Goal: Task Accomplishment & Management: Complete application form

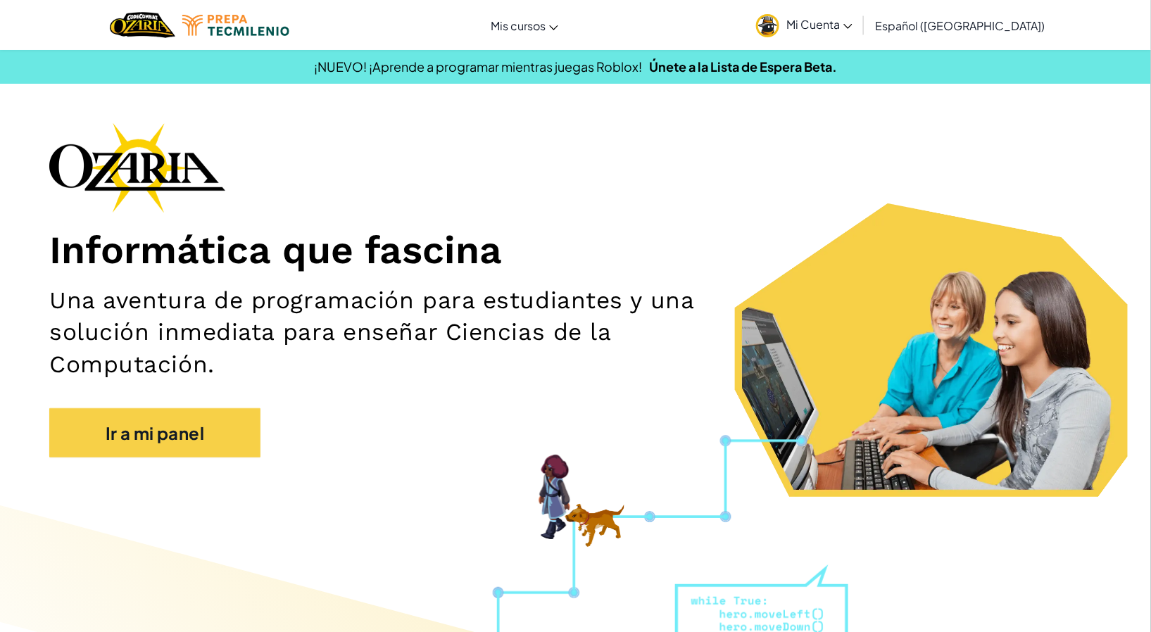
click at [840, 22] on font "Mi Cuenta" at bounding box center [813, 24] width 54 height 15
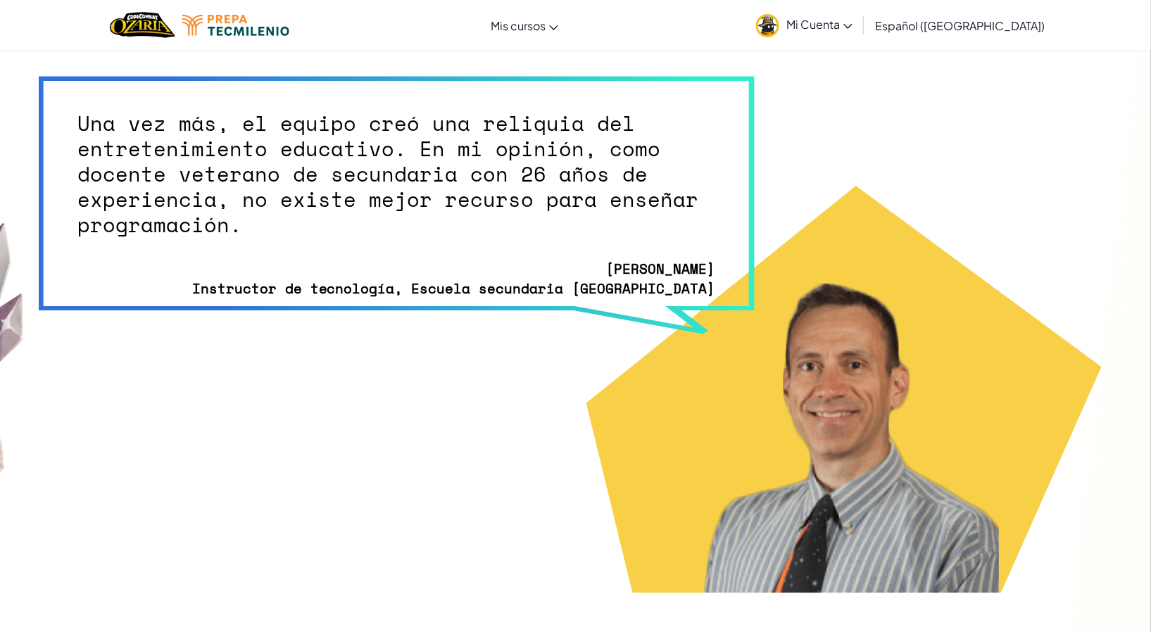
scroll to position [3957, 0]
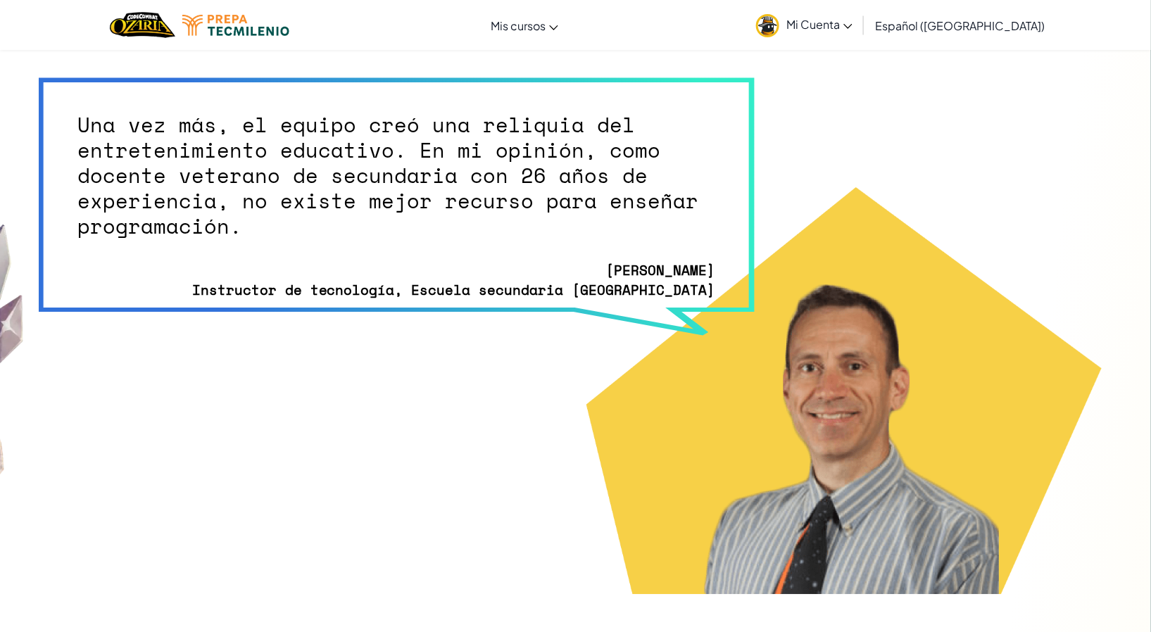
click at [831, 23] on font "Mi Cuenta" at bounding box center [813, 24] width 54 height 15
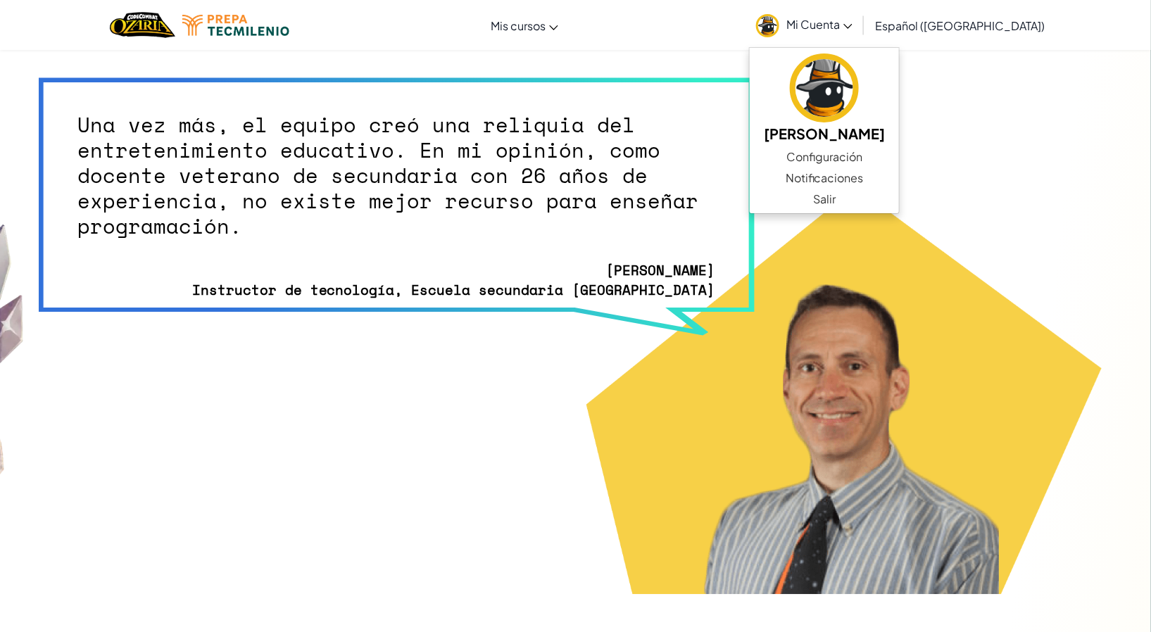
click at [1029, 258] on img at bounding box center [844, 391] width 516 height 408
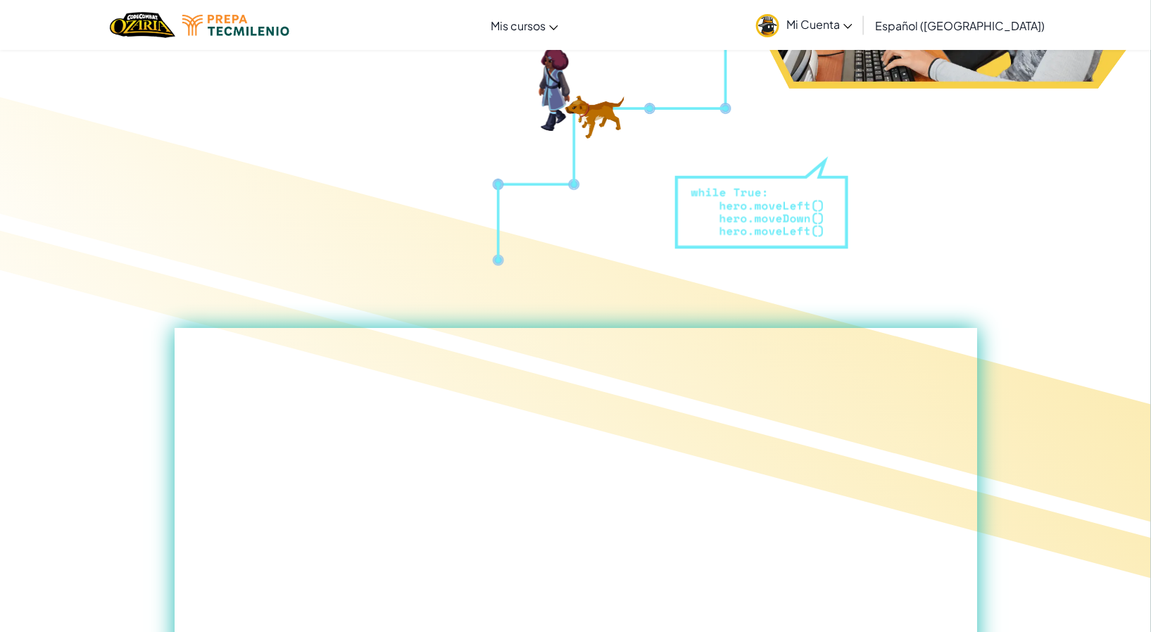
scroll to position [0, 0]
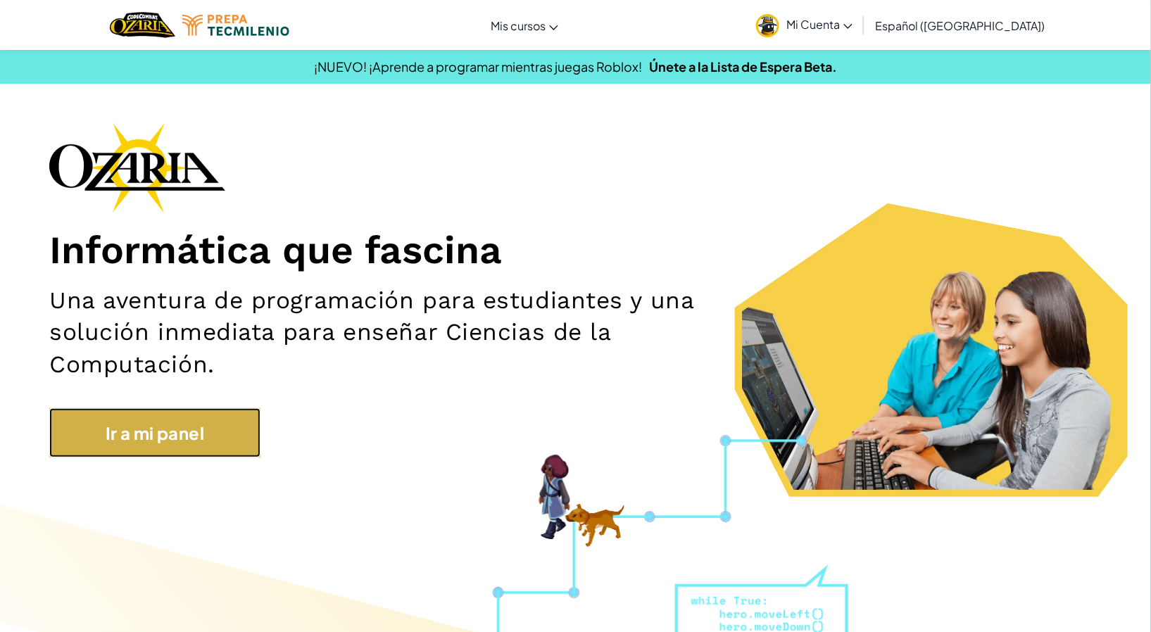
click at [96, 425] on link "Ir a mi panel" at bounding box center [154, 432] width 211 height 49
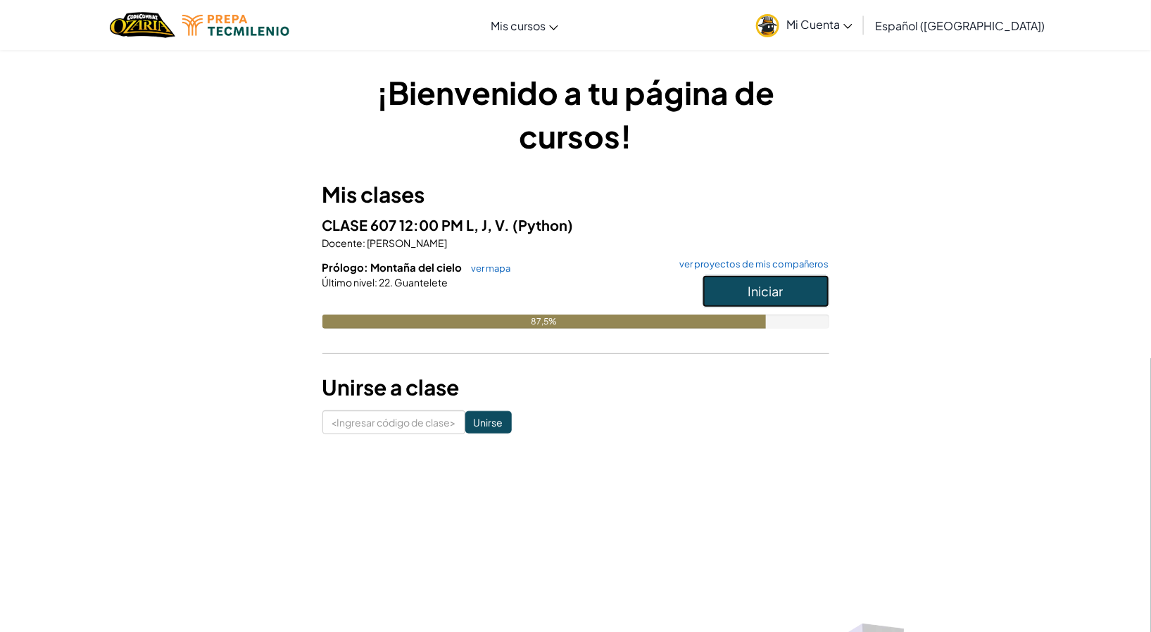
click at [781, 283] on font "Iniciar" at bounding box center [765, 291] width 35 height 16
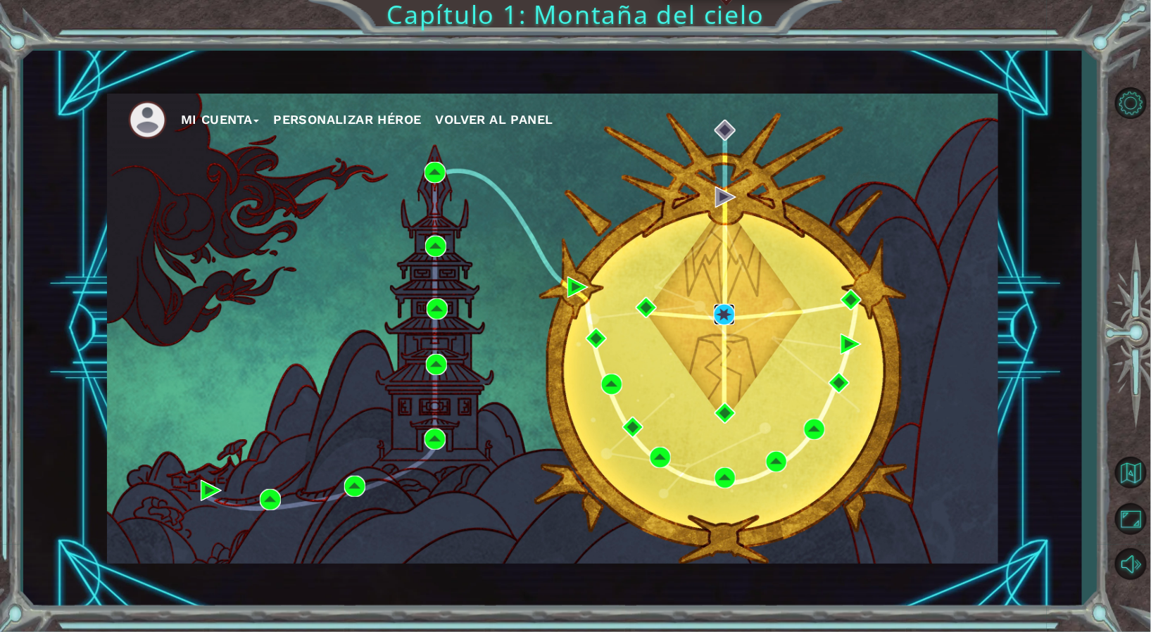
click at [728, 312] on img at bounding box center [724, 314] width 21 height 21
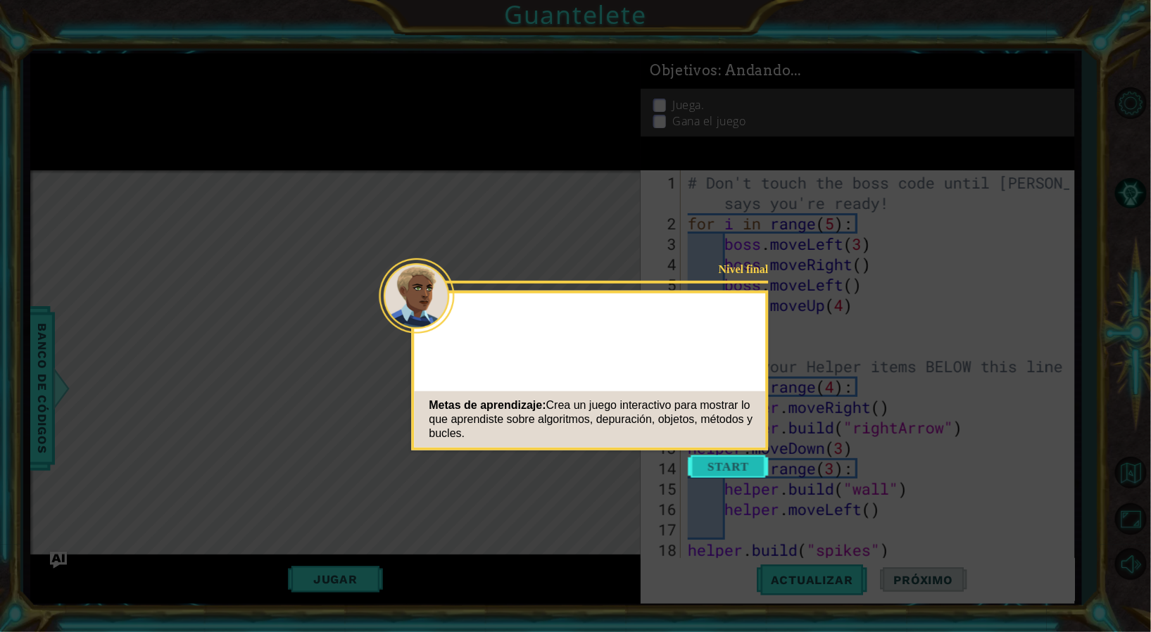
click at [712, 470] on button "Start" at bounding box center [729, 467] width 80 height 23
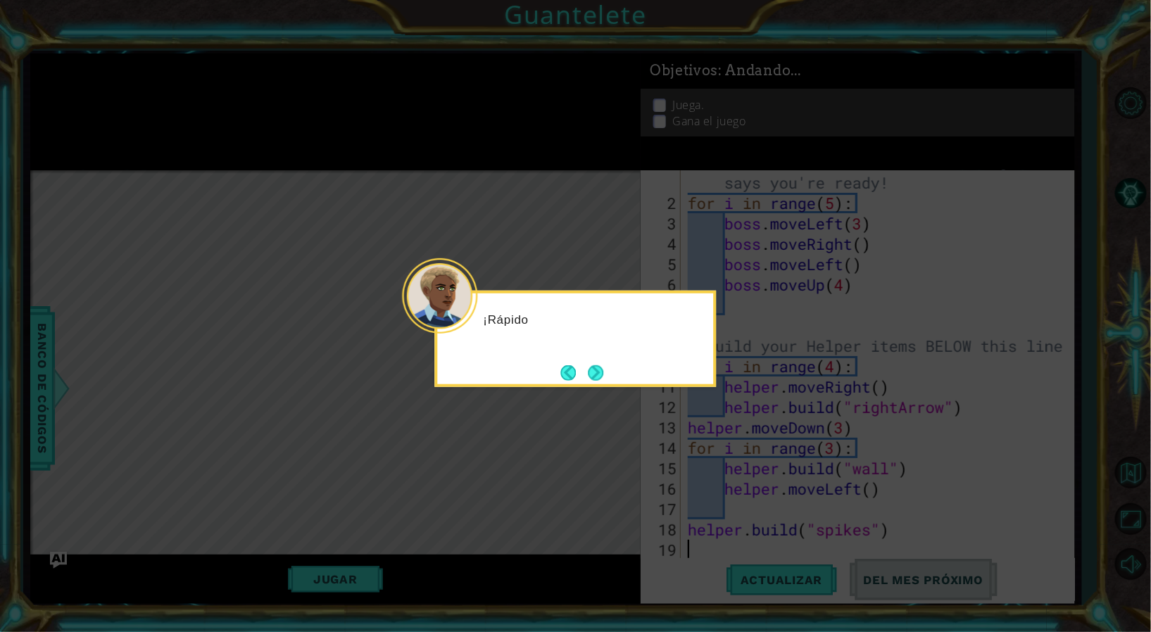
scroll to position [20, 0]
click at [586, 370] on button "Atrás" at bounding box center [574, 372] width 27 height 15
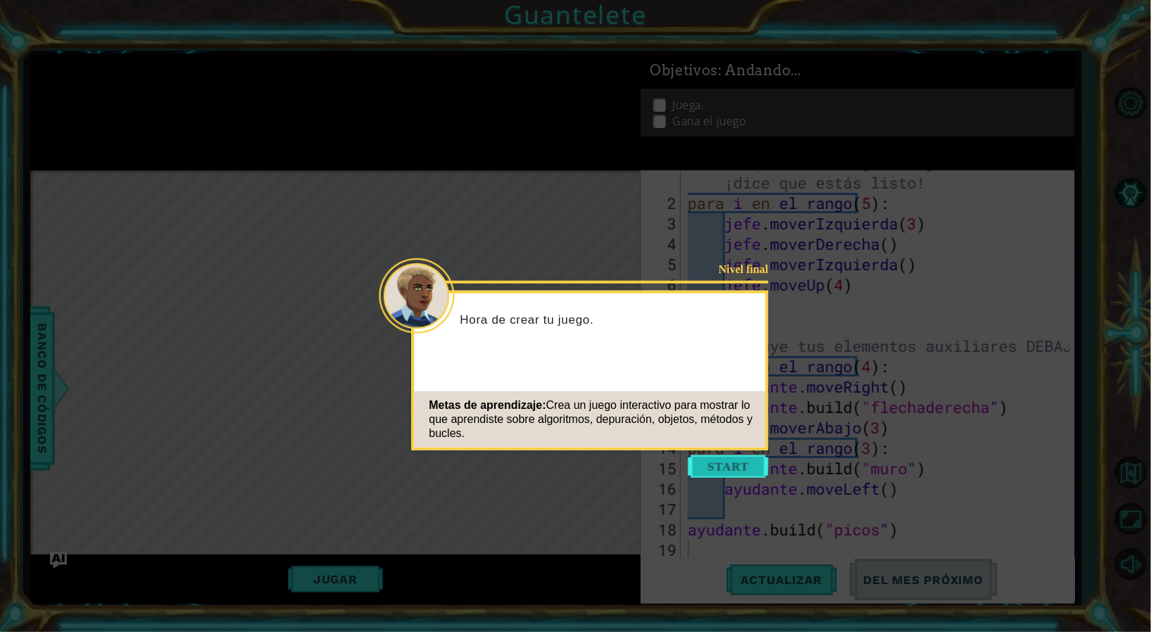
click at [720, 457] on button "Comenzar" at bounding box center [729, 467] width 80 height 23
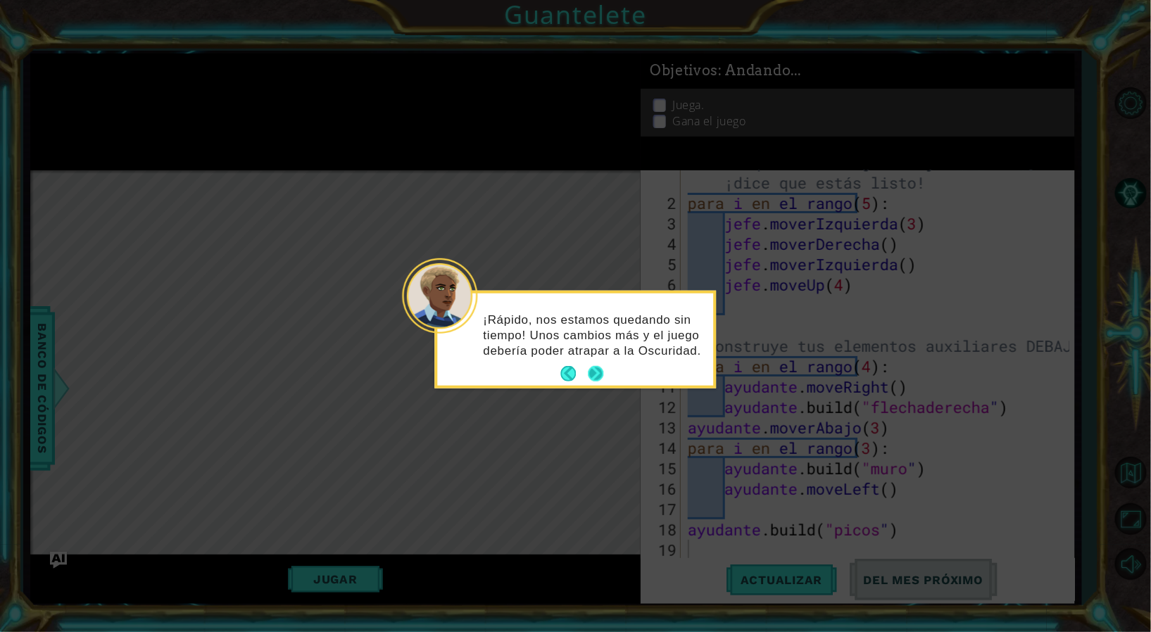
click at [598, 368] on button "Próximo" at bounding box center [596, 373] width 15 height 15
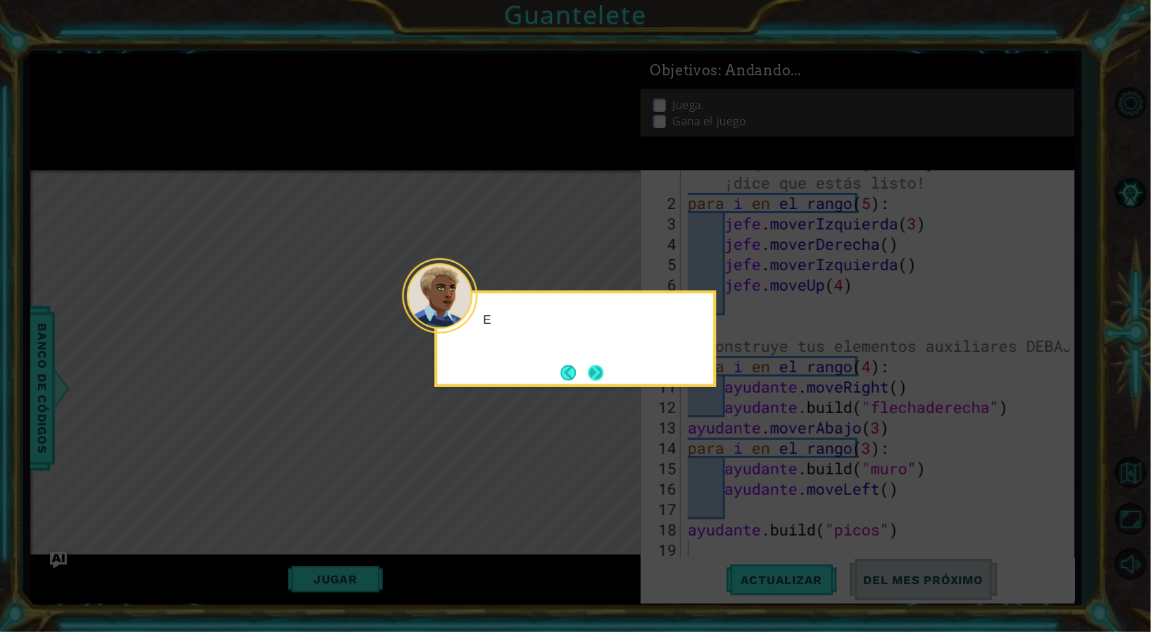
click at [598, 368] on button "Next" at bounding box center [595, 372] width 15 height 15
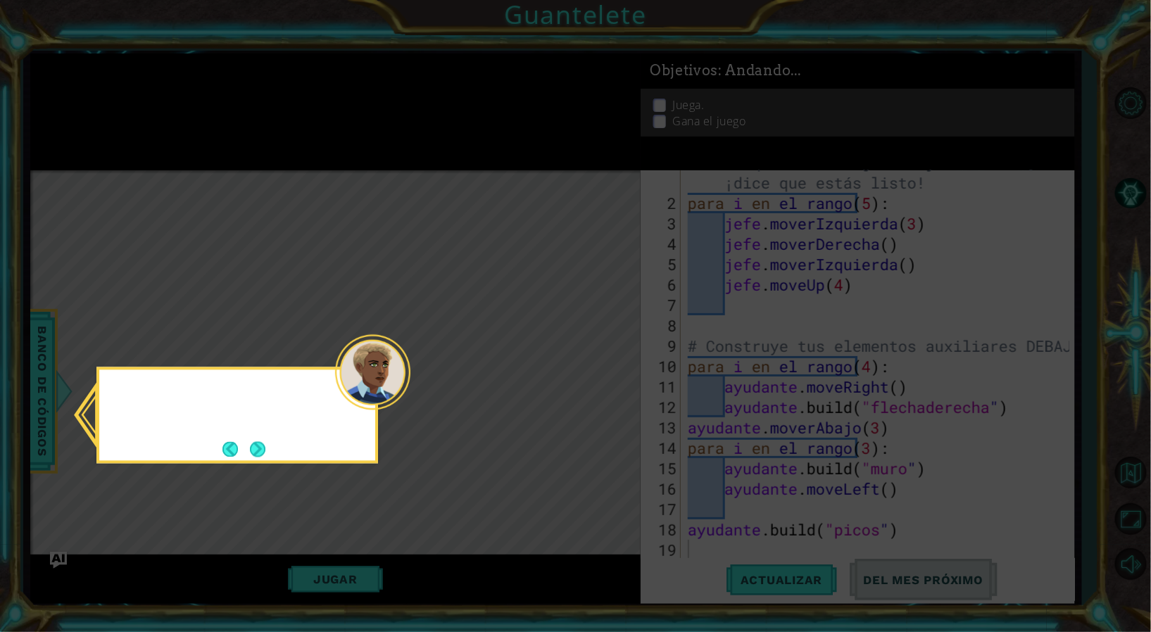
click at [598, 368] on icon at bounding box center [575, 316] width 1151 height 632
click at [610, 278] on icon at bounding box center [575, 316] width 1151 height 632
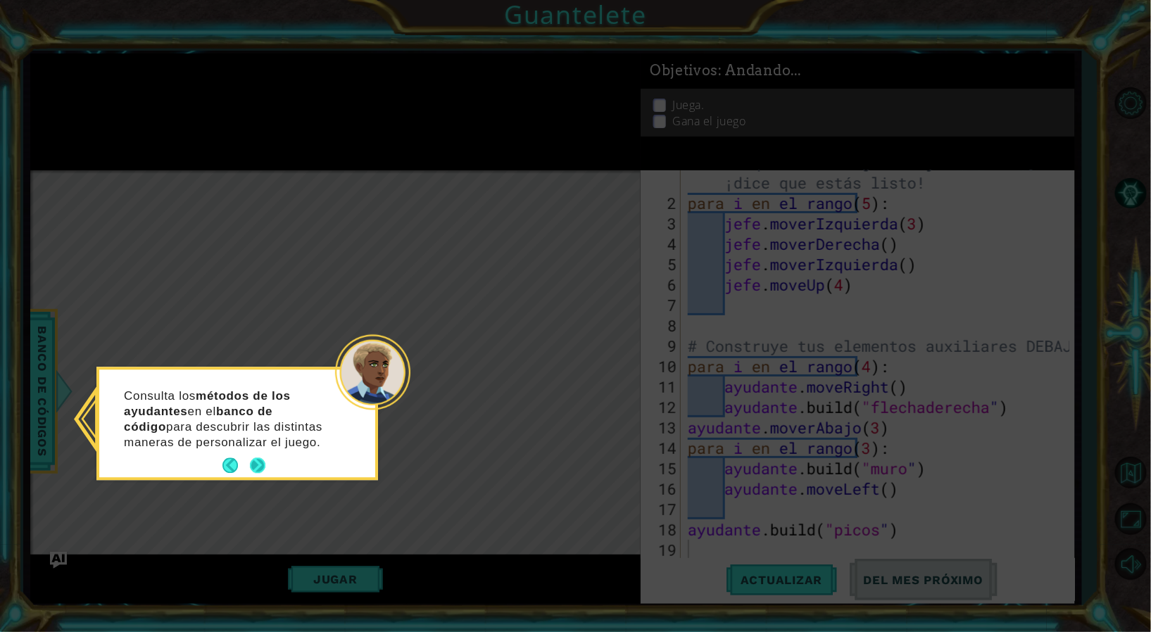
click at [252, 460] on button "Próximo" at bounding box center [257, 465] width 15 height 15
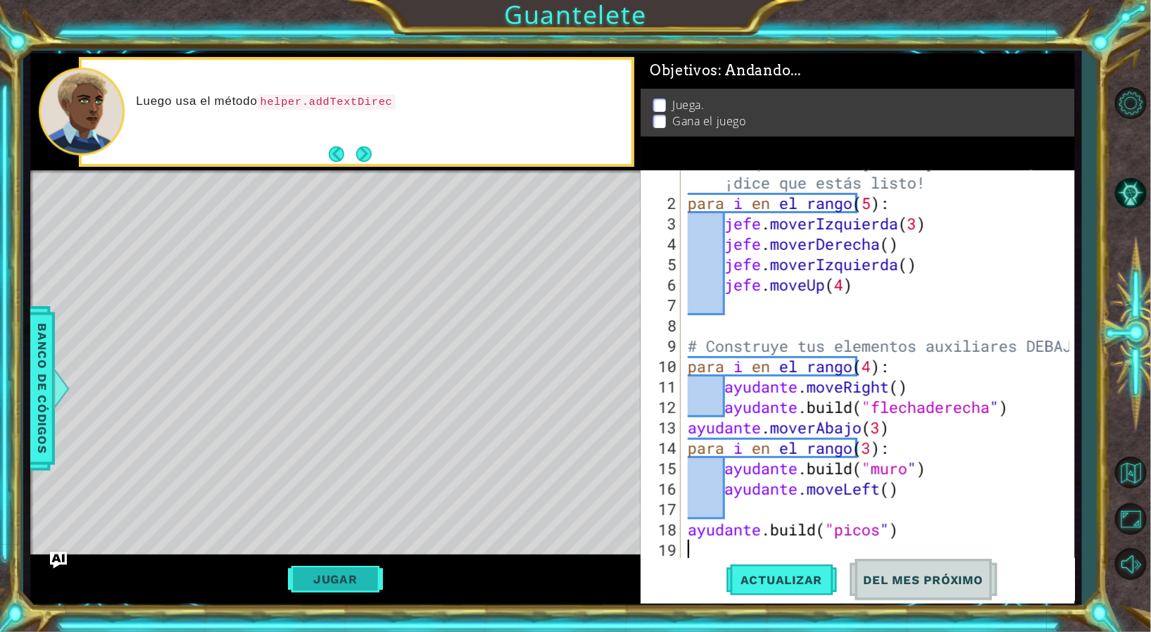
click at [311, 570] on button "Jugar" at bounding box center [335, 579] width 95 height 27
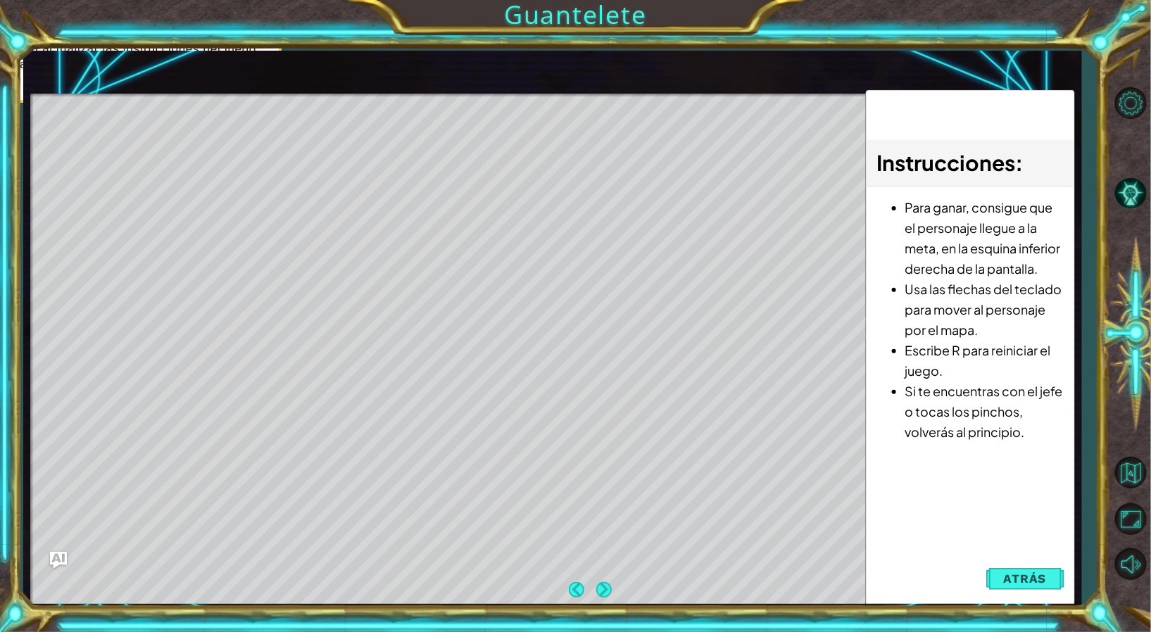
scroll to position [44, 0]
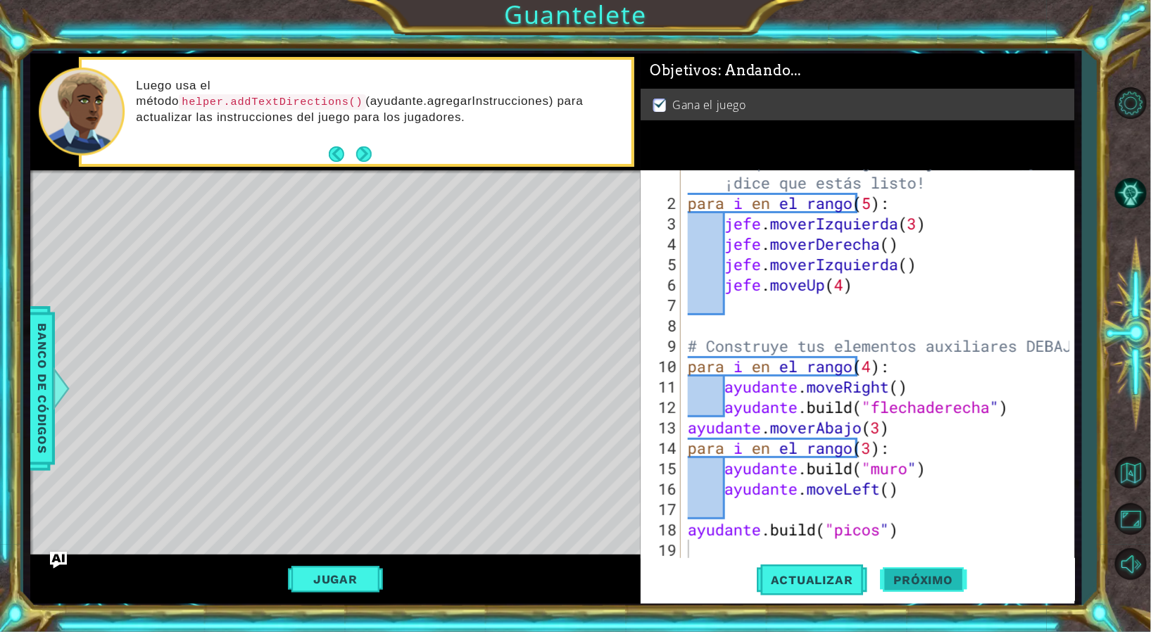
click at [910, 578] on span "Próximo" at bounding box center [923, 580] width 87 height 14
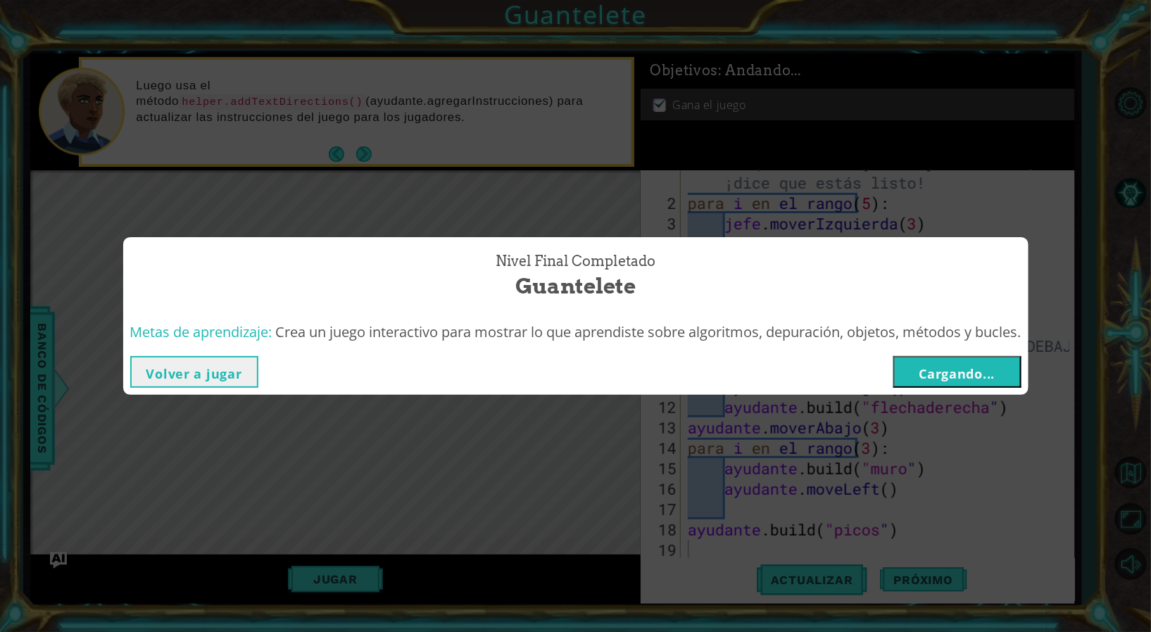
click at [978, 374] on font "Cargando..." at bounding box center [957, 373] width 76 height 17
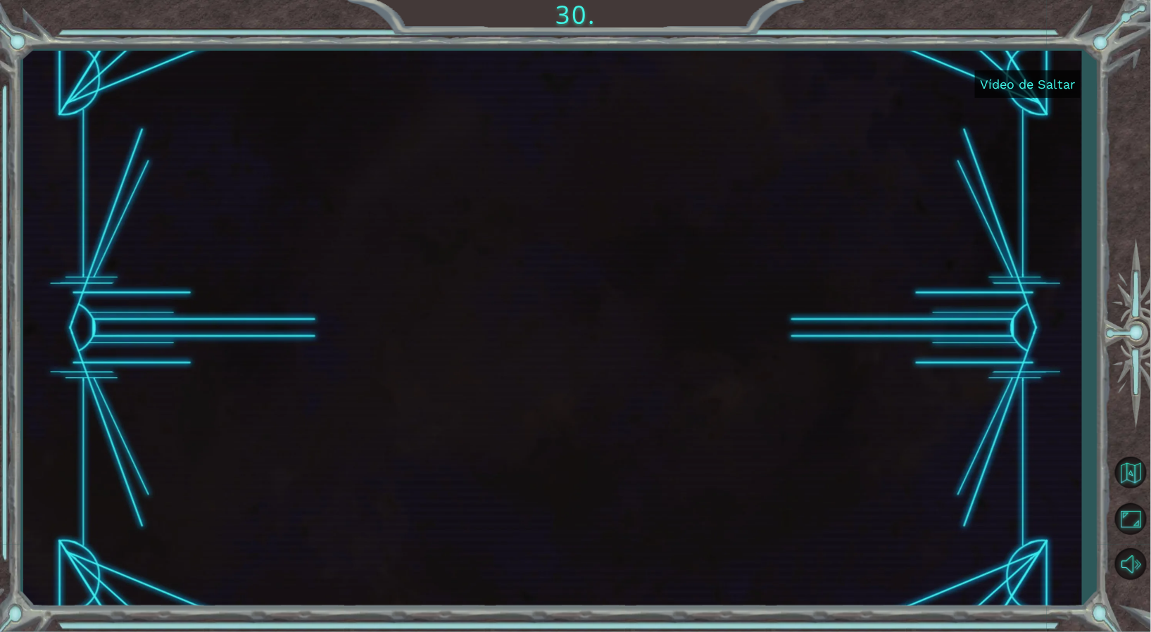
click at [996, 84] on font "Vídeo de Saltar" at bounding box center [1028, 84] width 95 height 15
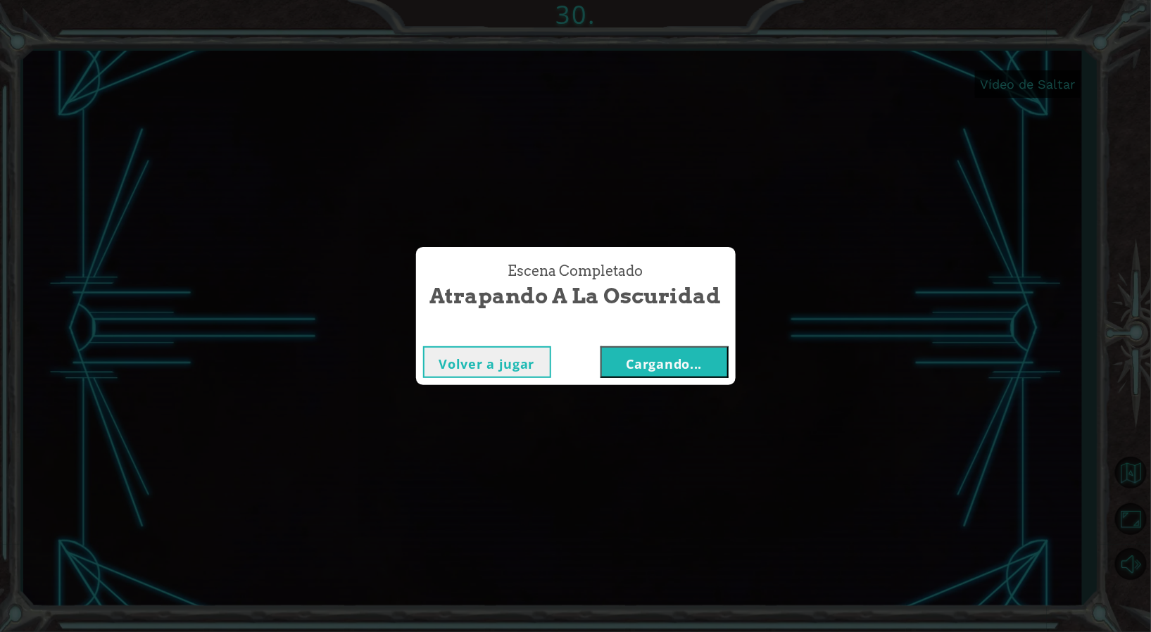
click at [718, 362] on button "Cargando..." at bounding box center [665, 362] width 128 height 32
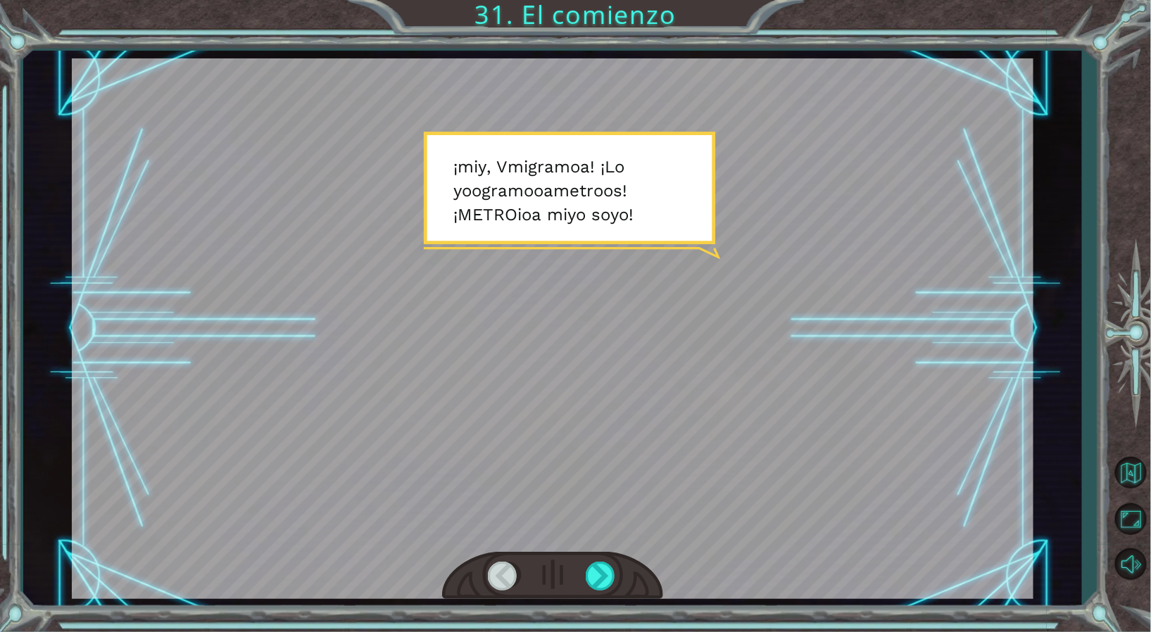
click at [746, 346] on div at bounding box center [553, 328] width 962 height 541
click at [604, 570] on div at bounding box center [602, 576] width 32 height 29
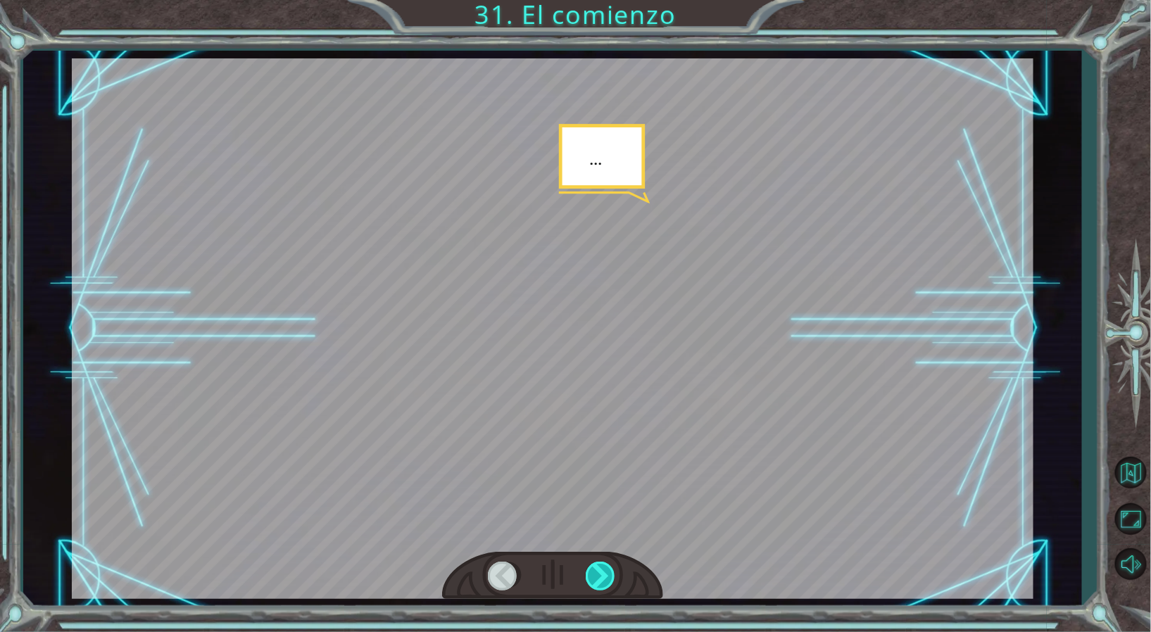
click at [604, 570] on div at bounding box center [602, 576] width 32 height 29
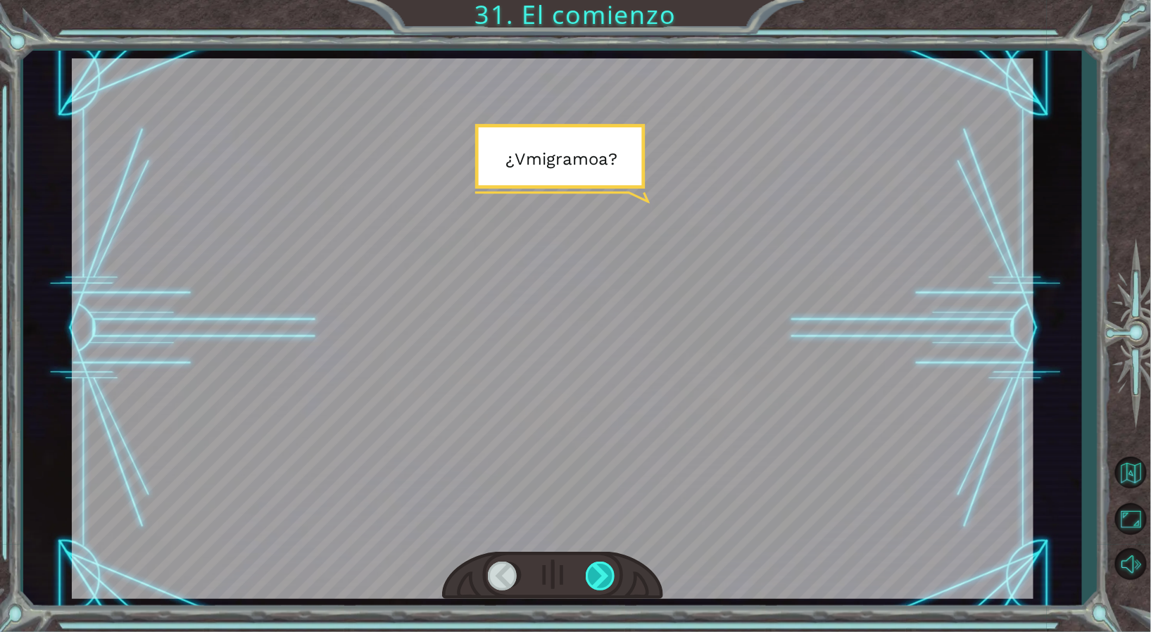
click at [604, 570] on div at bounding box center [602, 576] width 32 height 29
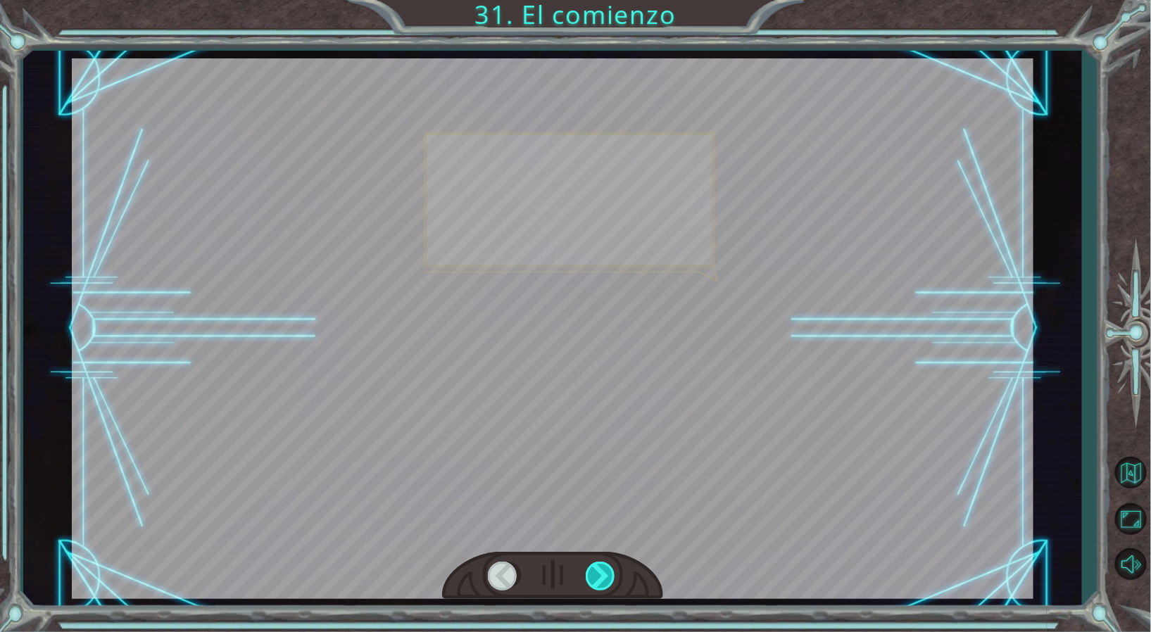
click at [604, 570] on div at bounding box center [602, 576] width 32 height 29
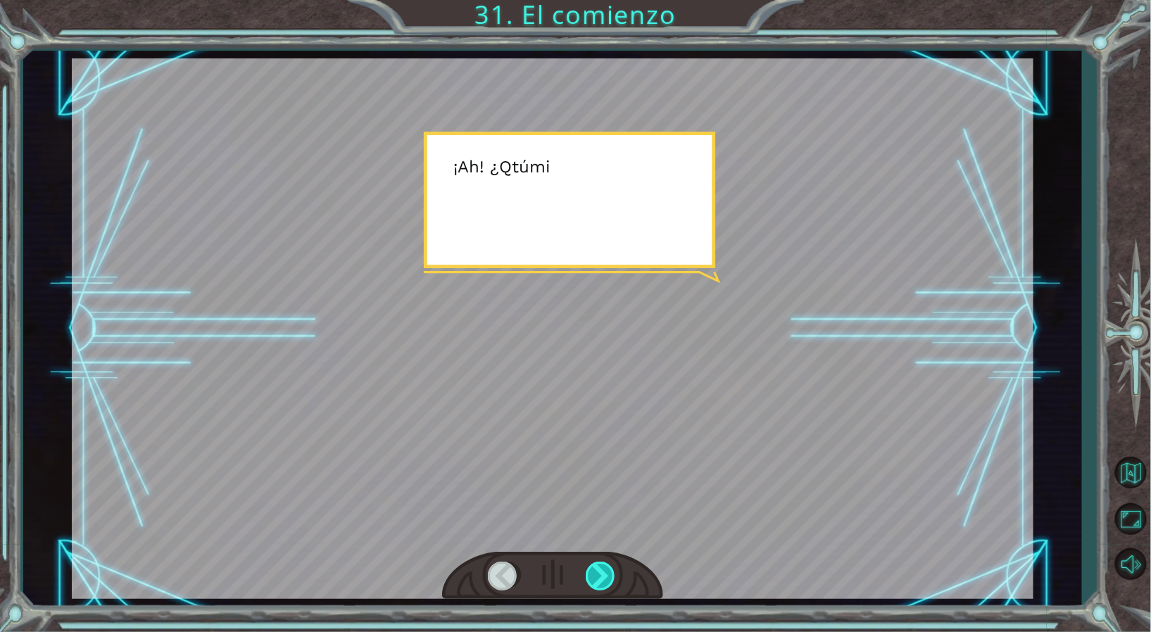
click at [604, 570] on div at bounding box center [602, 576] width 32 height 29
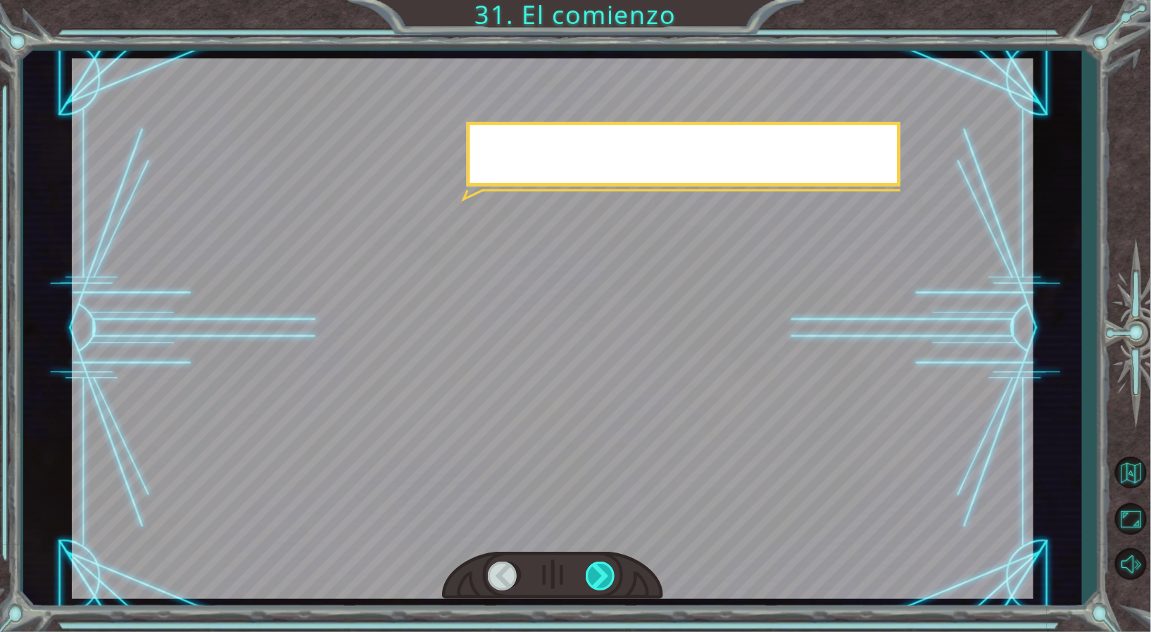
click at [604, 570] on div at bounding box center [602, 576] width 32 height 29
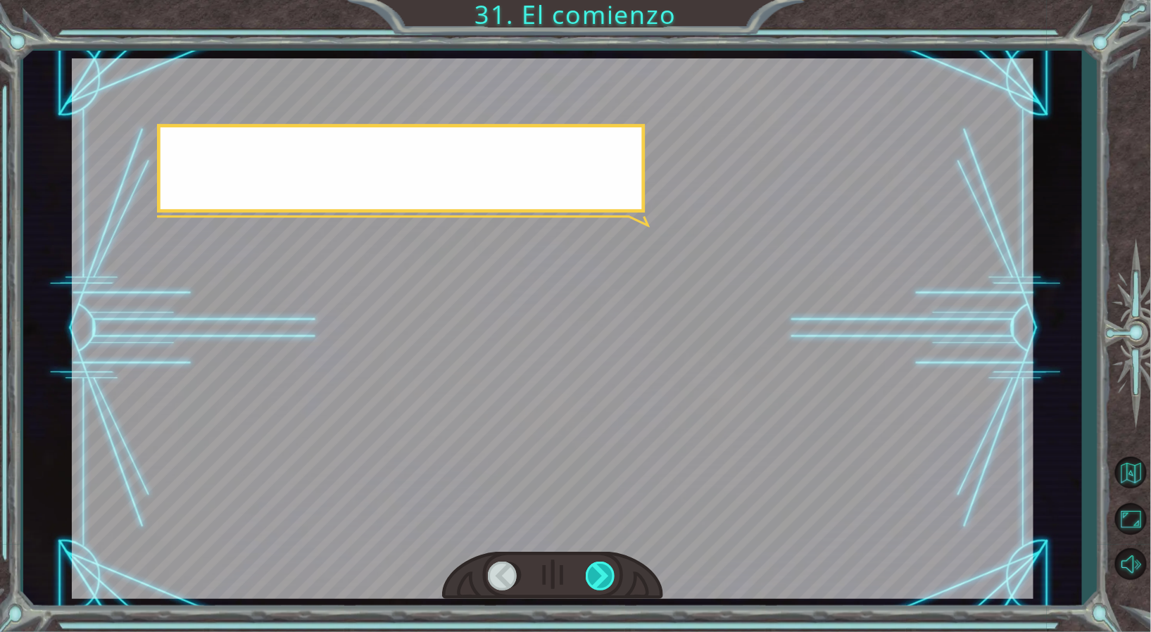
click at [604, 570] on div at bounding box center [602, 576] width 32 height 29
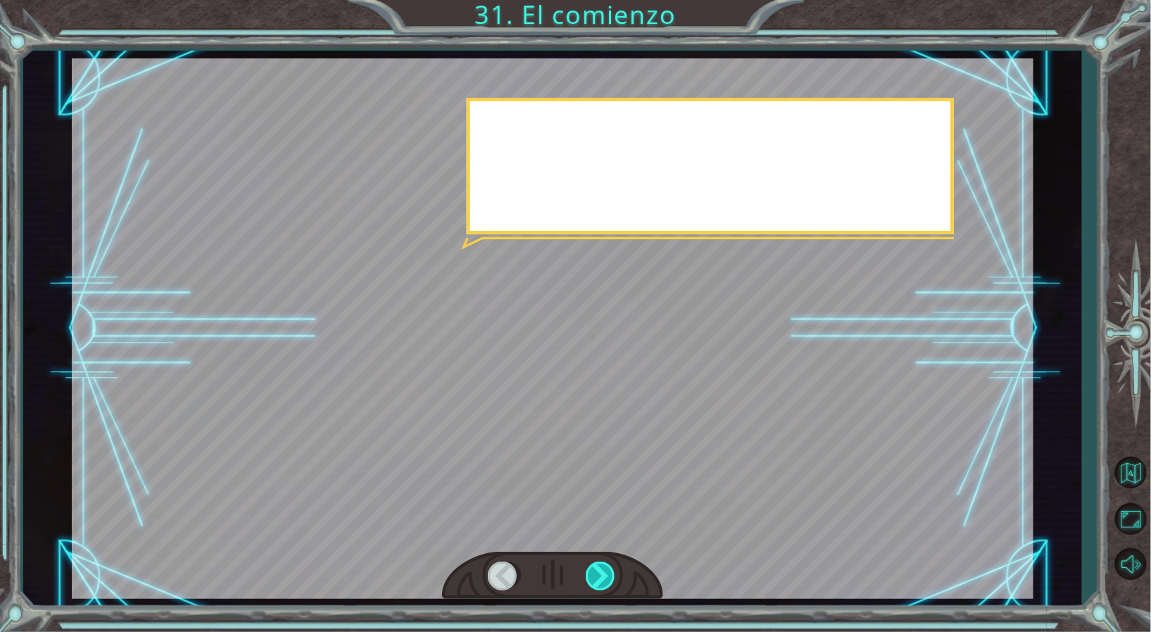
click at [604, 570] on div at bounding box center [602, 576] width 32 height 29
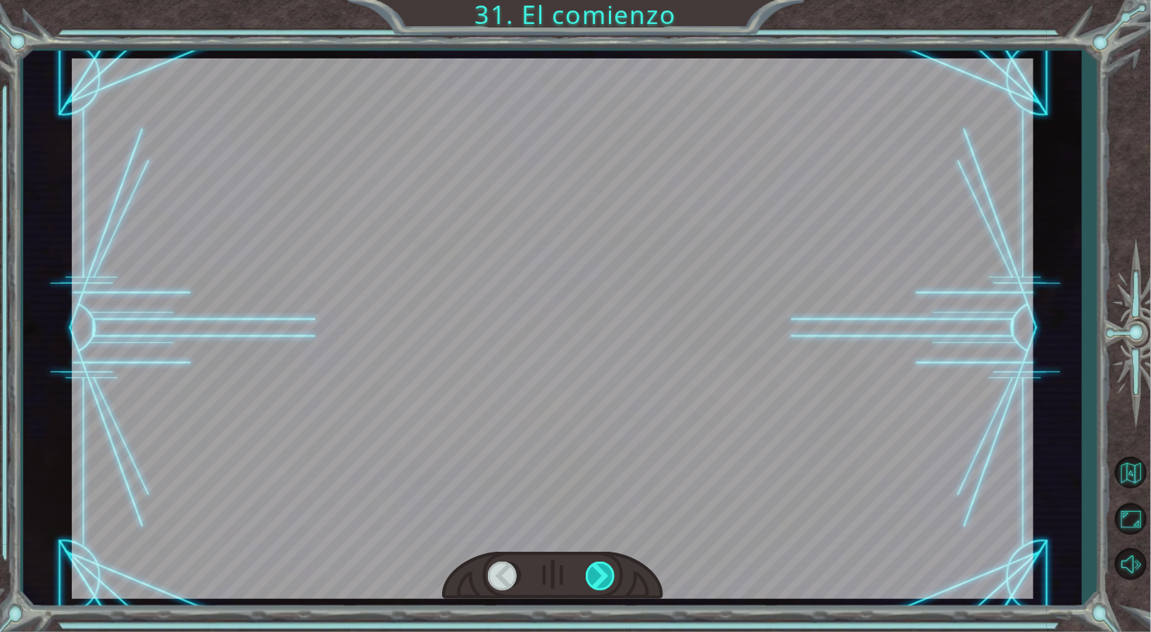
click at [604, 570] on div at bounding box center [602, 576] width 32 height 29
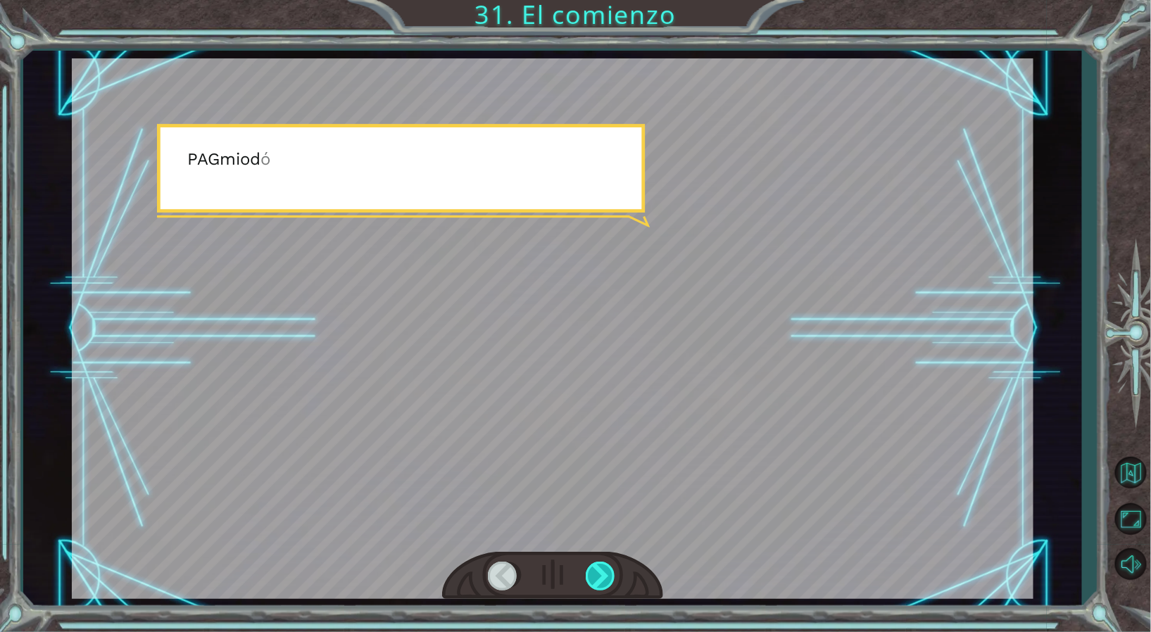
click at [604, 570] on div at bounding box center [602, 576] width 32 height 29
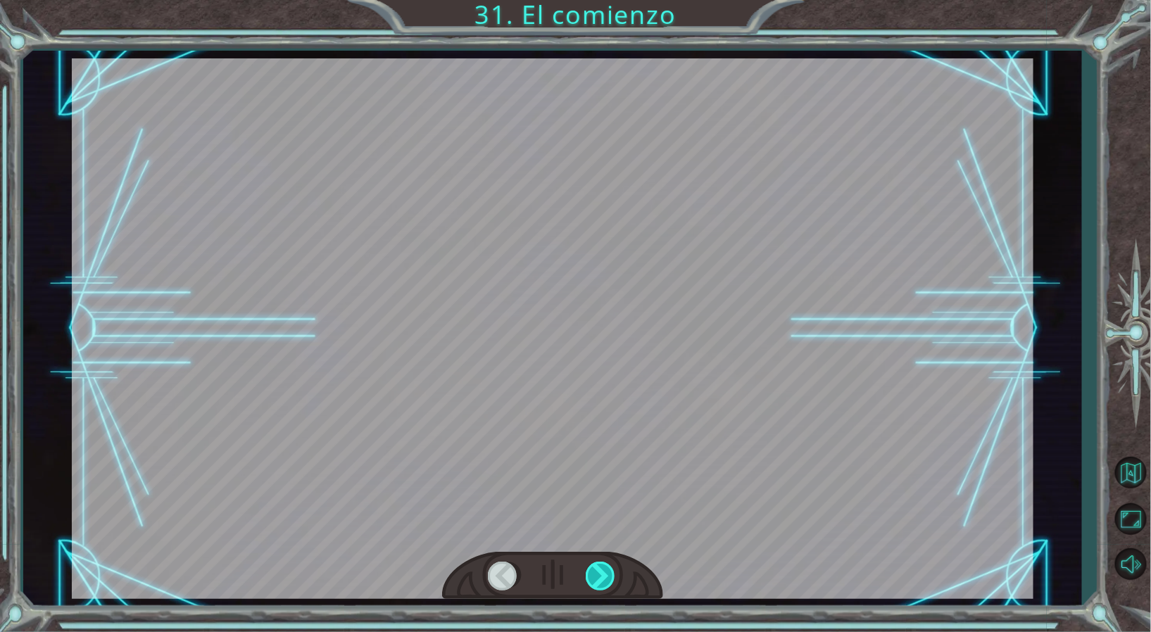
click at [604, 570] on div at bounding box center [602, 576] width 32 height 29
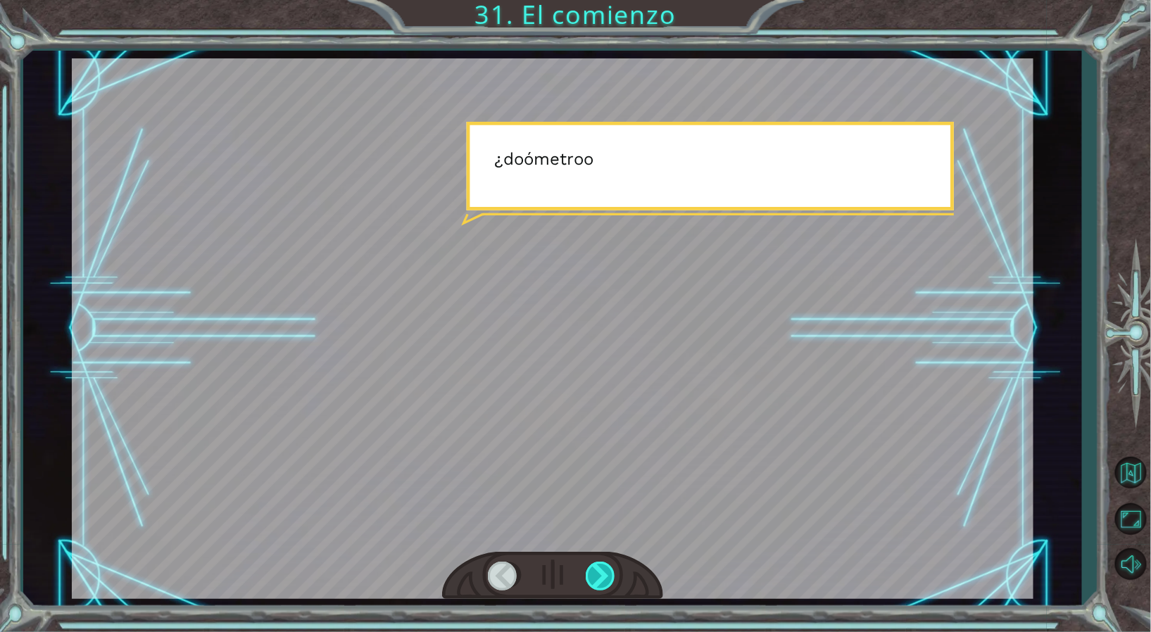
click at [604, 570] on div at bounding box center [602, 576] width 32 height 29
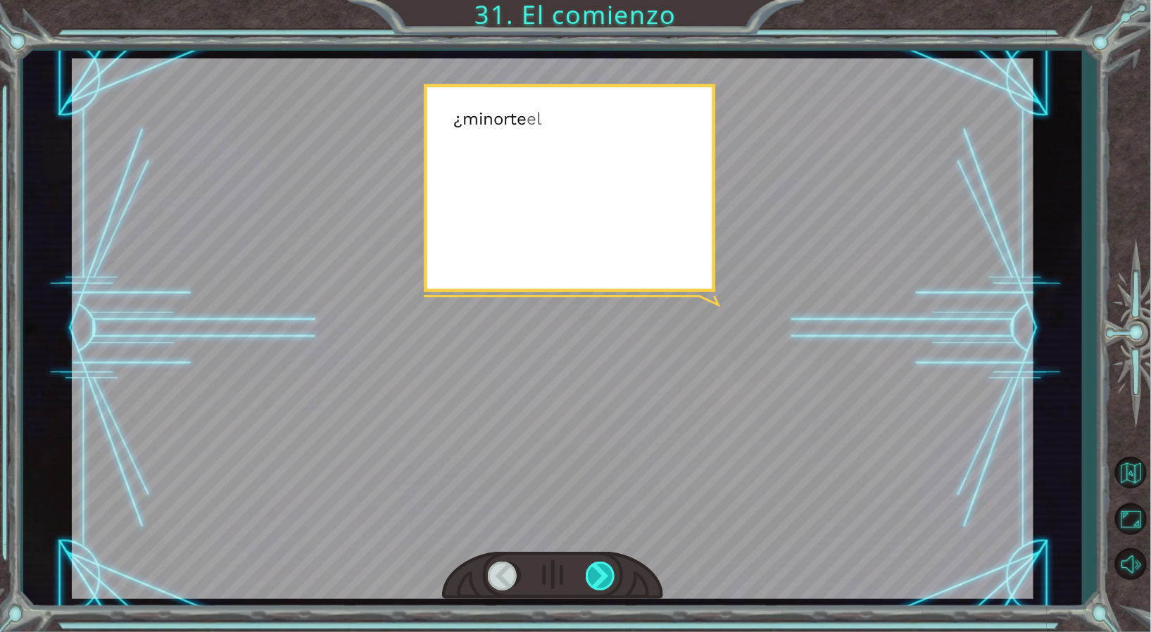
click at [604, 570] on div at bounding box center [602, 576] width 32 height 29
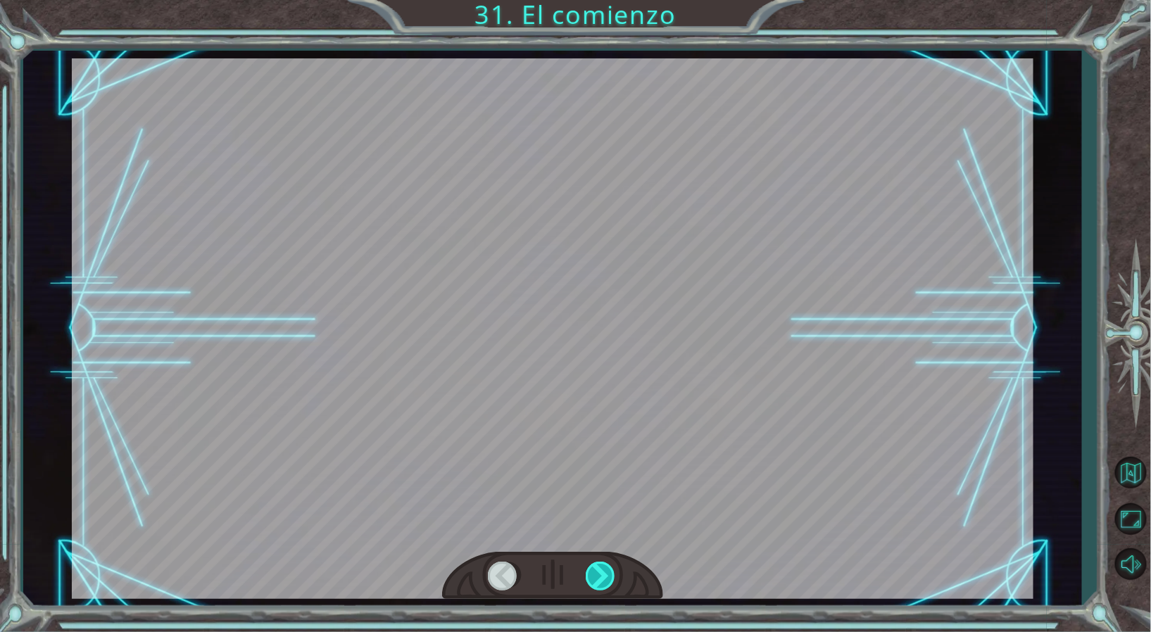
click at [604, 570] on div at bounding box center [602, 576] width 32 height 29
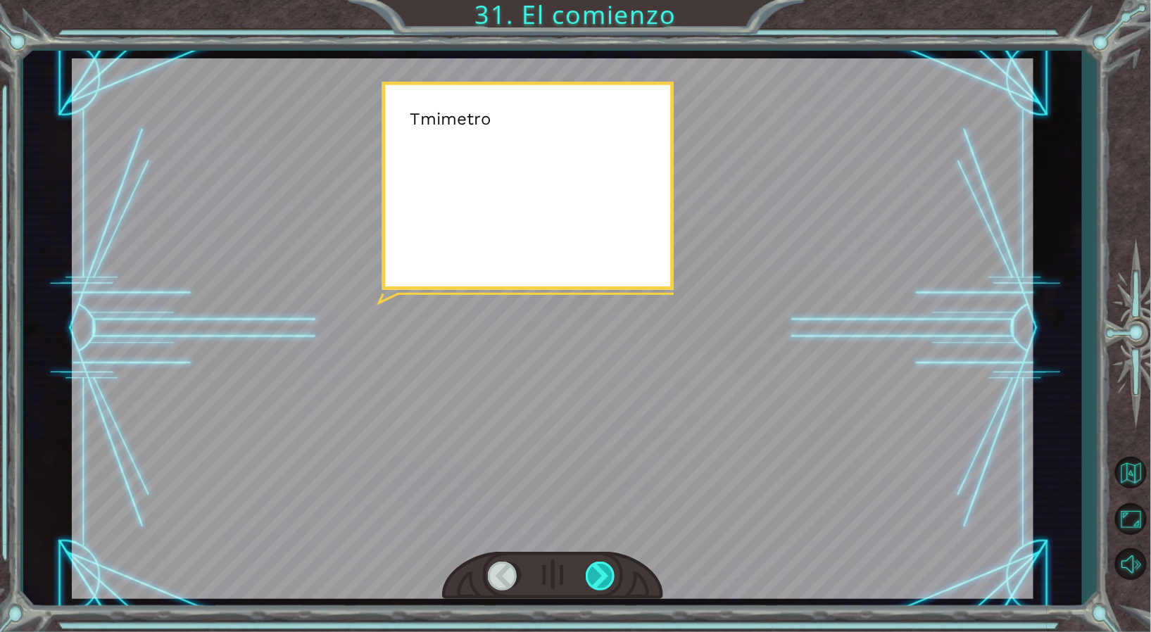
click at [604, 570] on div at bounding box center [602, 576] width 32 height 29
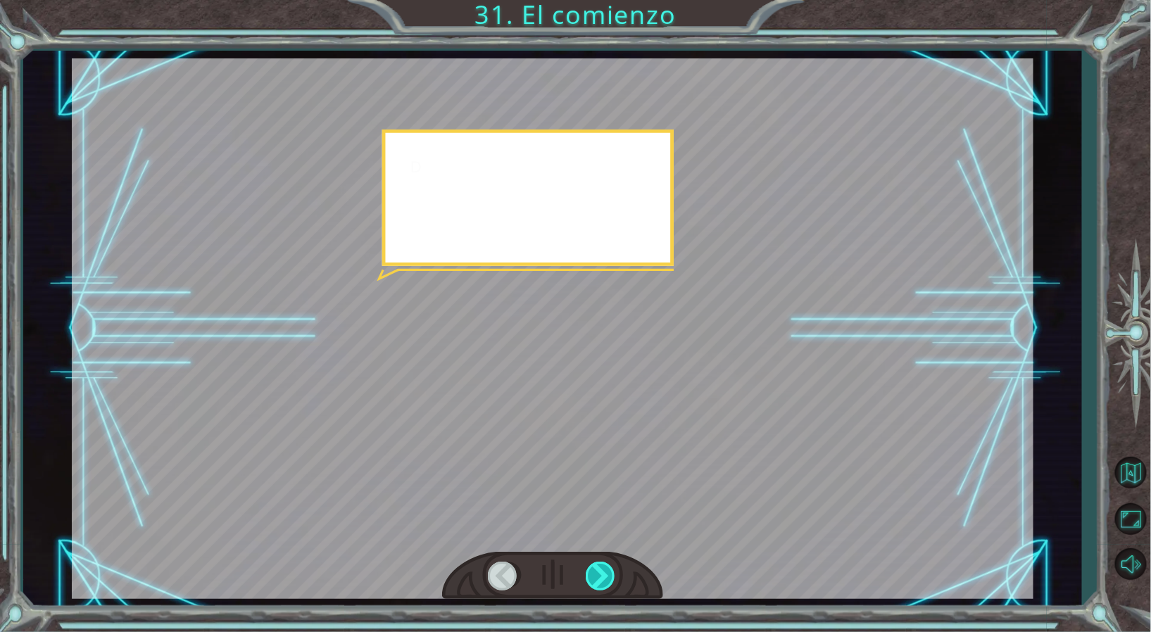
click at [604, 570] on div at bounding box center [602, 576] width 32 height 29
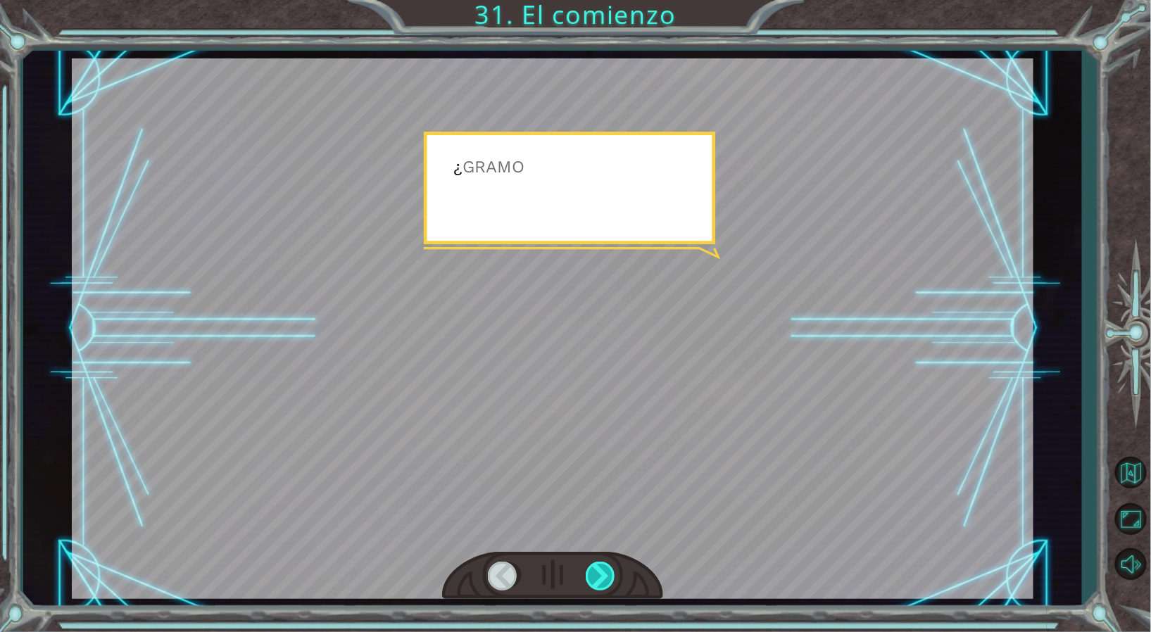
click at [604, 570] on div at bounding box center [602, 576] width 32 height 29
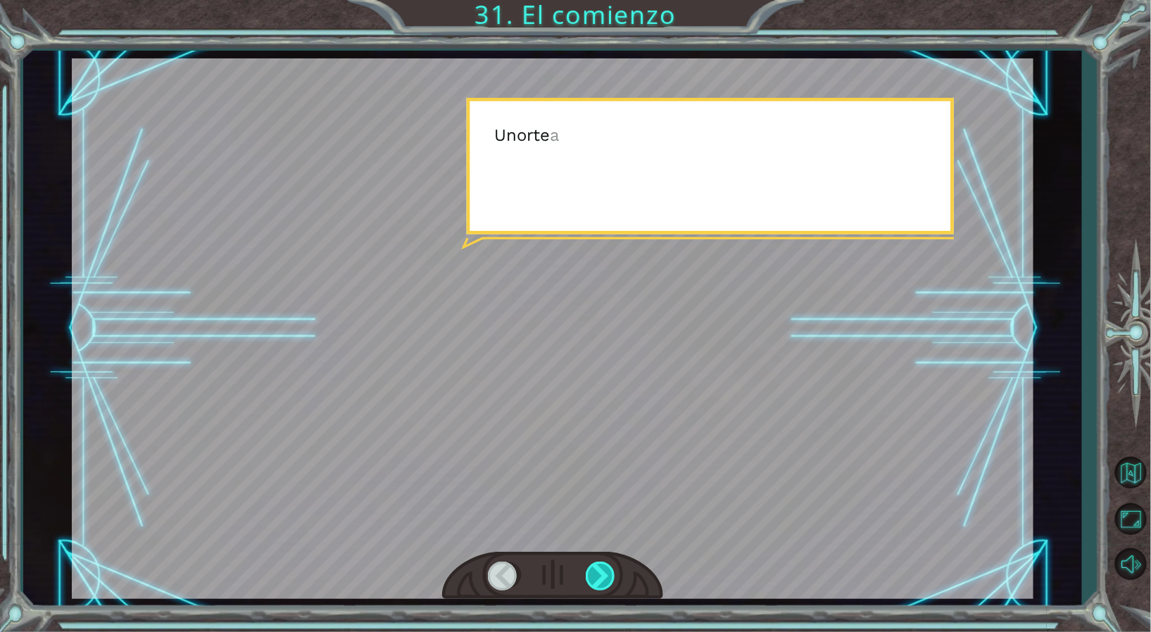
click at [604, 570] on div at bounding box center [602, 576] width 32 height 29
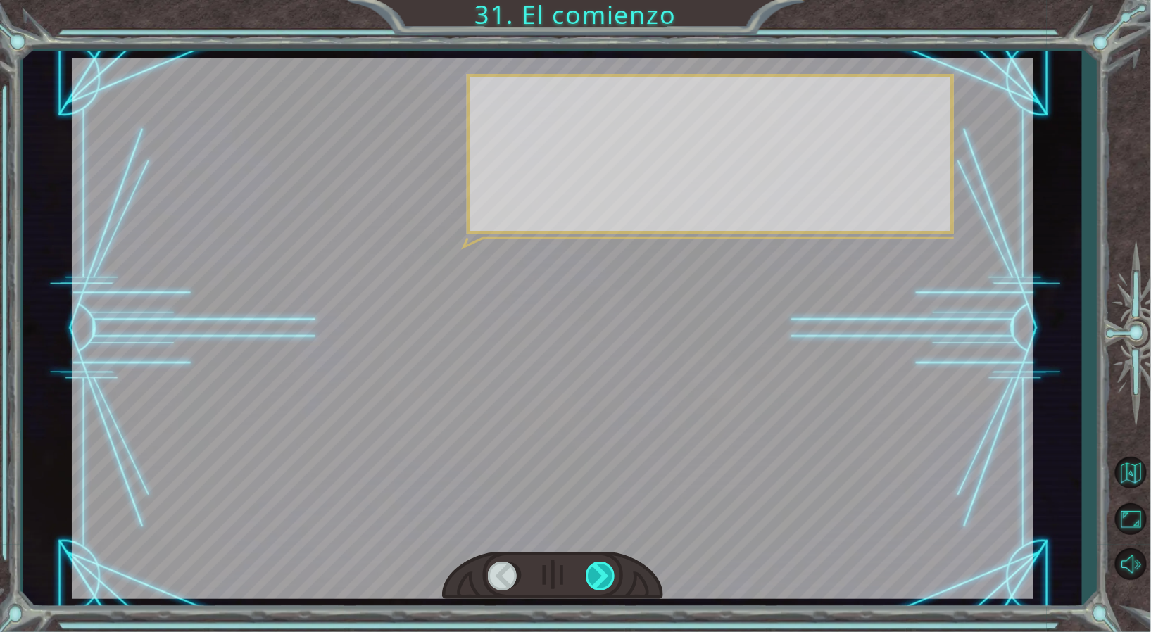
click at [604, 570] on div at bounding box center [602, 576] width 32 height 29
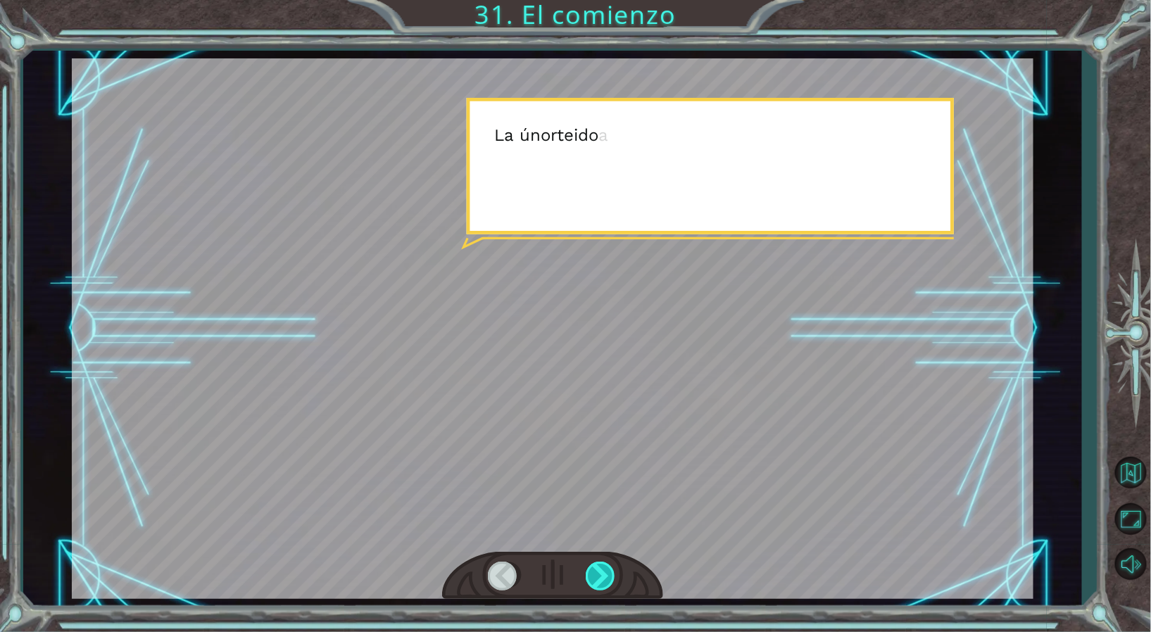
click at [604, 570] on div at bounding box center [602, 576] width 32 height 29
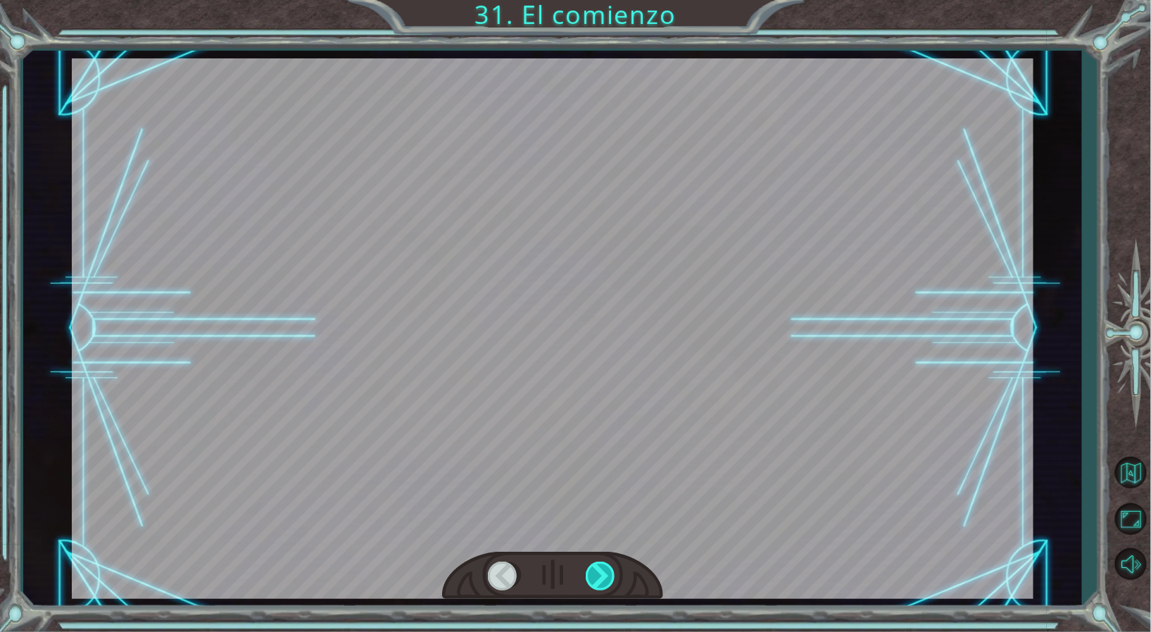
click at [604, 570] on div at bounding box center [602, 576] width 32 height 29
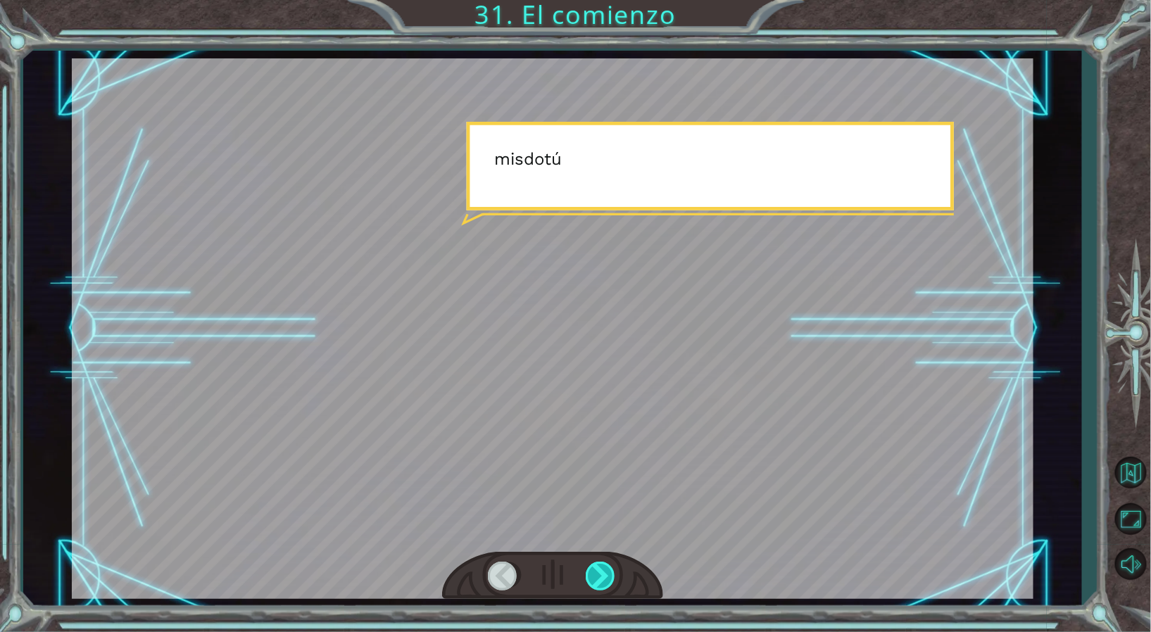
click at [604, 570] on div at bounding box center [602, 576] width 32 height 29
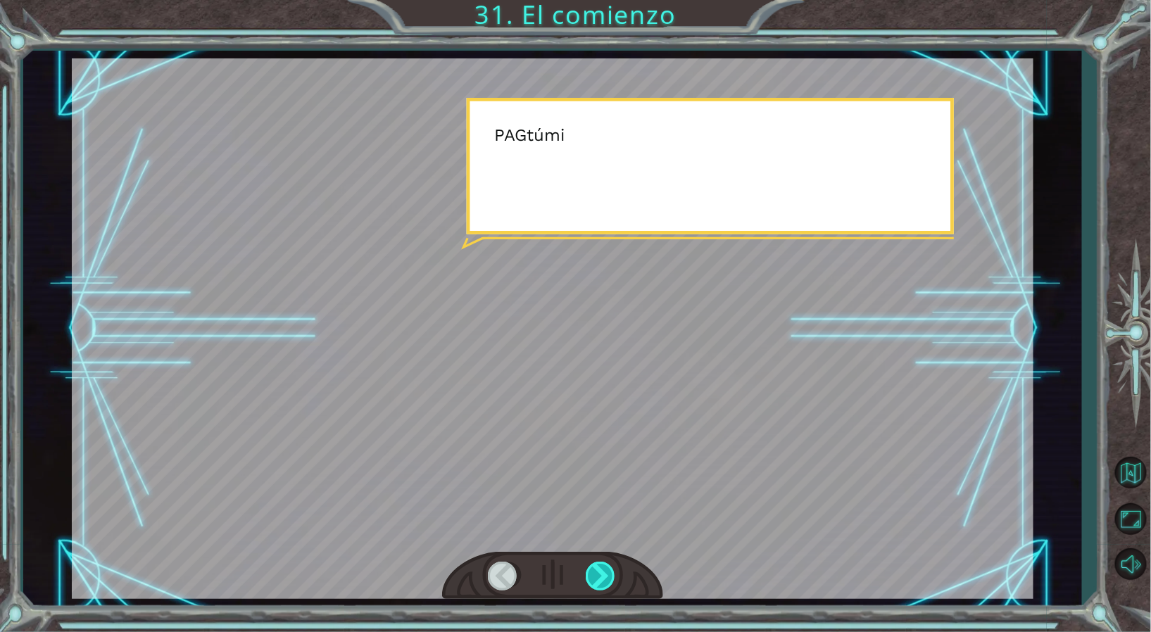
click at [604, 570] on div at bounding box center [602, 576] width 32 height 29
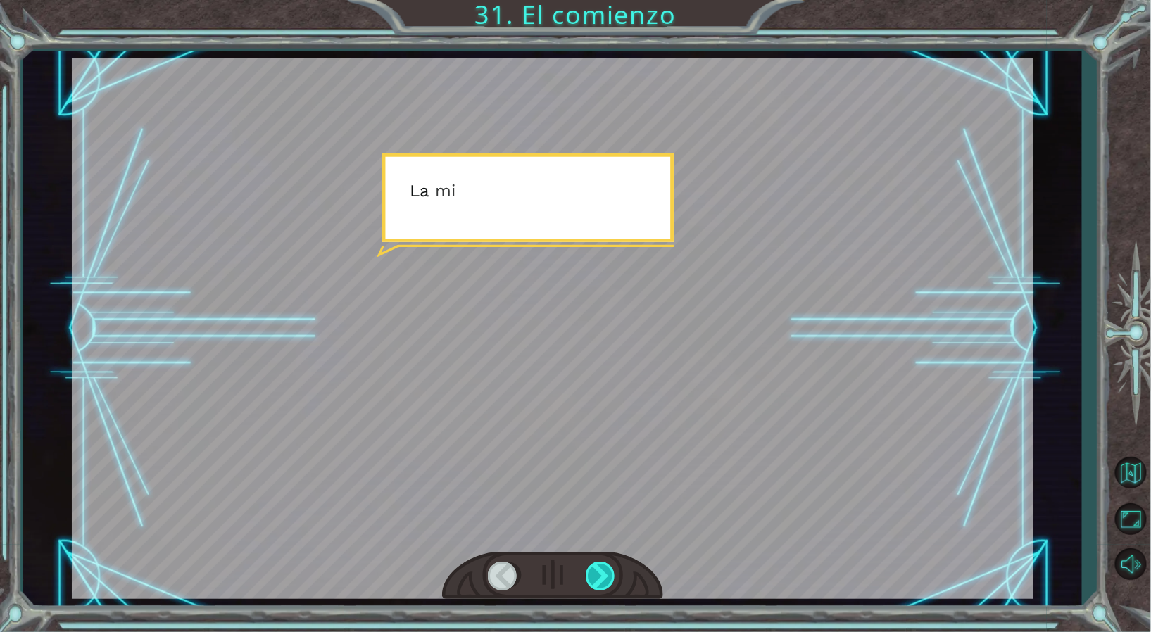
click at [604, 570] on div at bounding box center [602, 576] width 32 height 29
click at [603, 570] on div at bounding box center [602, 576] width 32 height 29
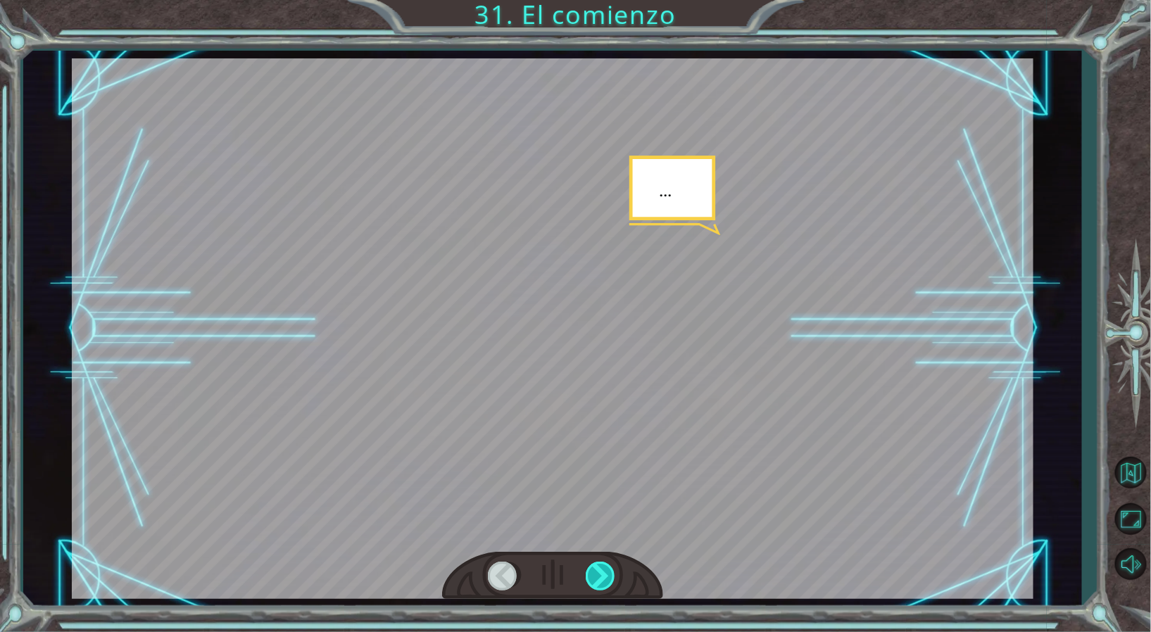
click at [603, 570] on div at bounding box center [602, 576] width 32 height 29
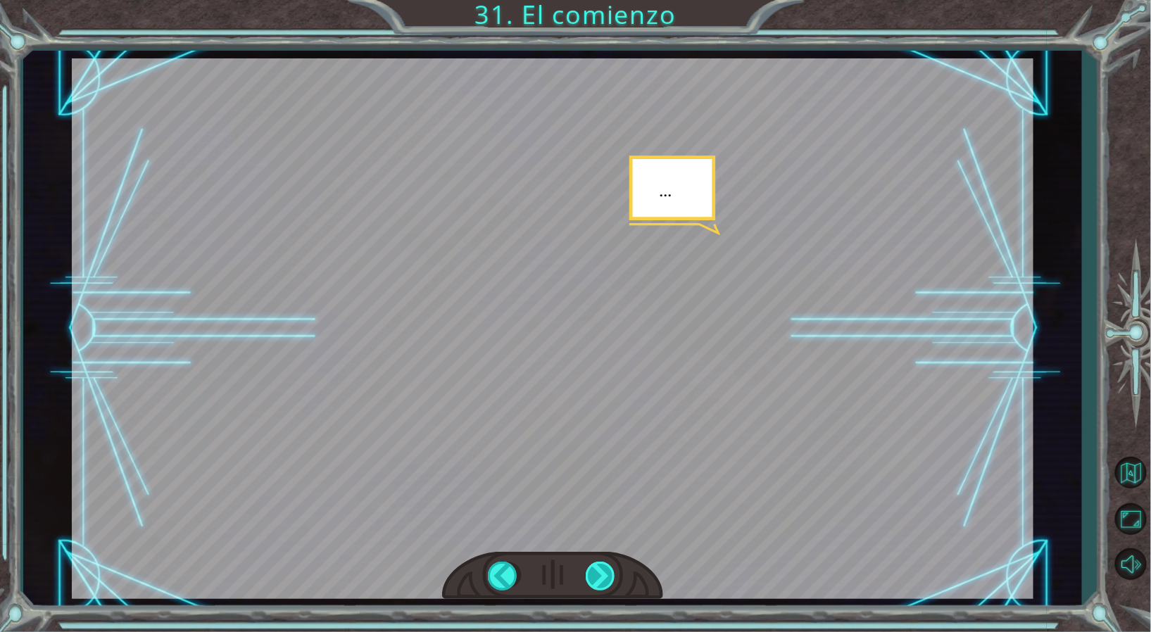
click at [603, 570] on div at bounding box center [602, 576] width 32 height 29
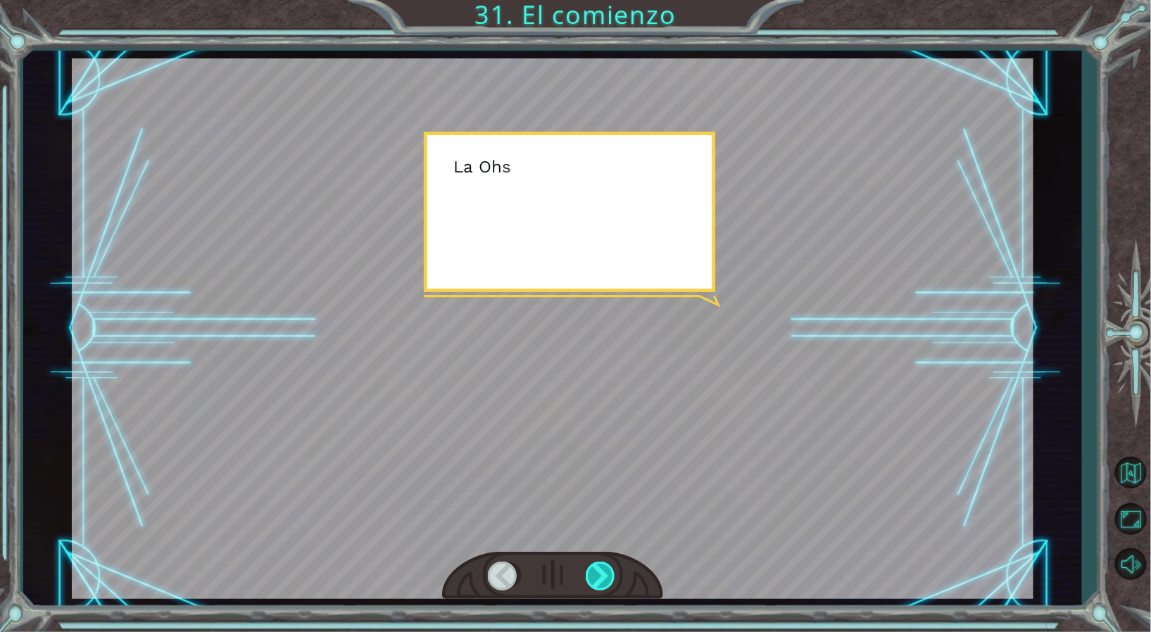
click at [603, 570] on div at bounding box center [602, 576] width 32 height 29
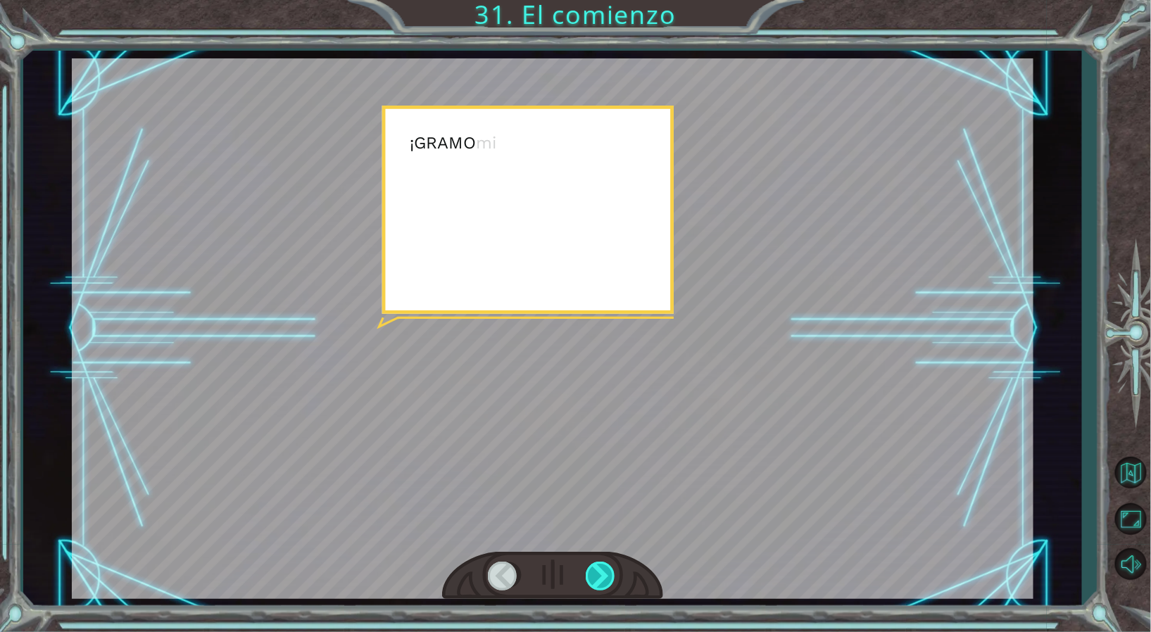
click at [603, 570] on div at bounding box center [602, 576] width 32 height 29
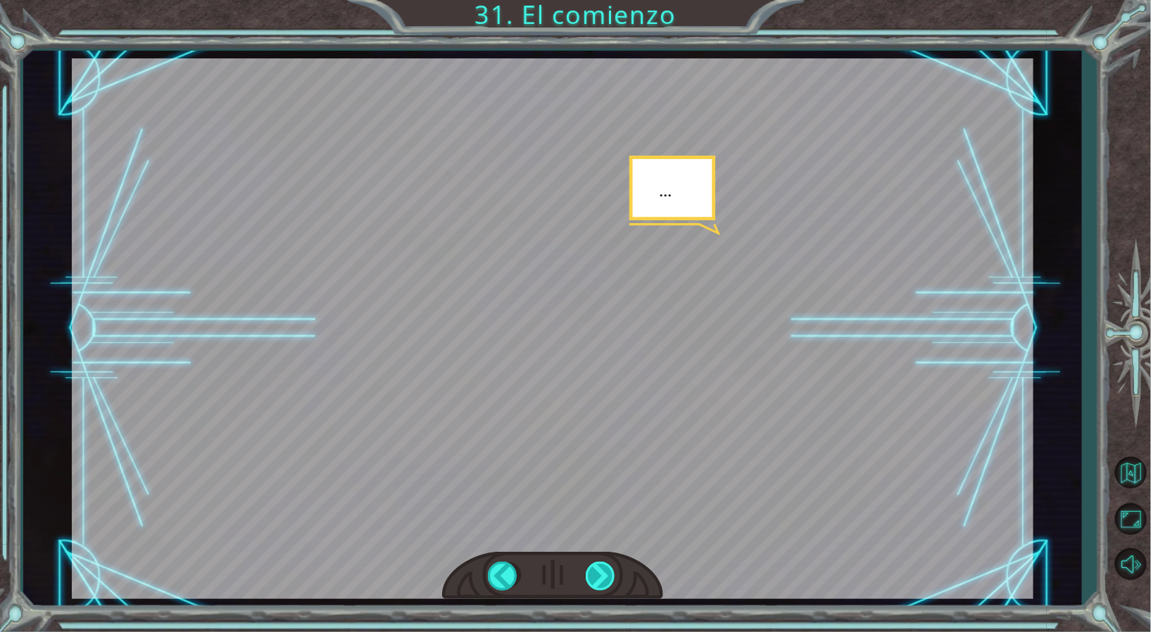
click at [603, 570] on div at bounding box center [602, 576] width 32 height 29
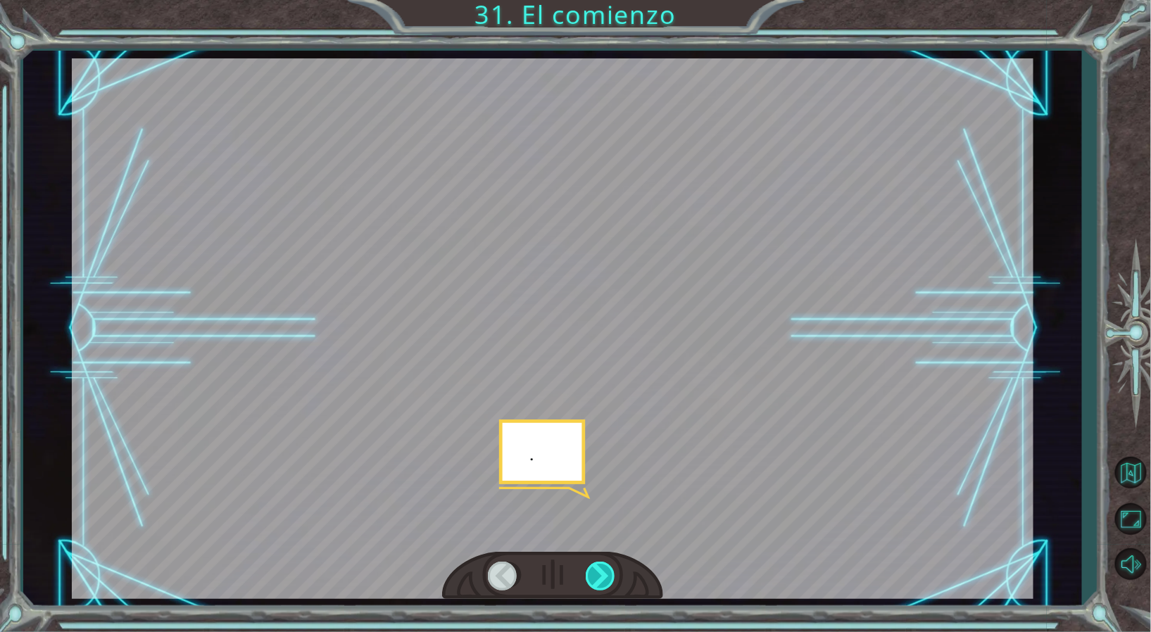
click at [603, 570] on div at bounding box center [602, 576] width 32 height 29
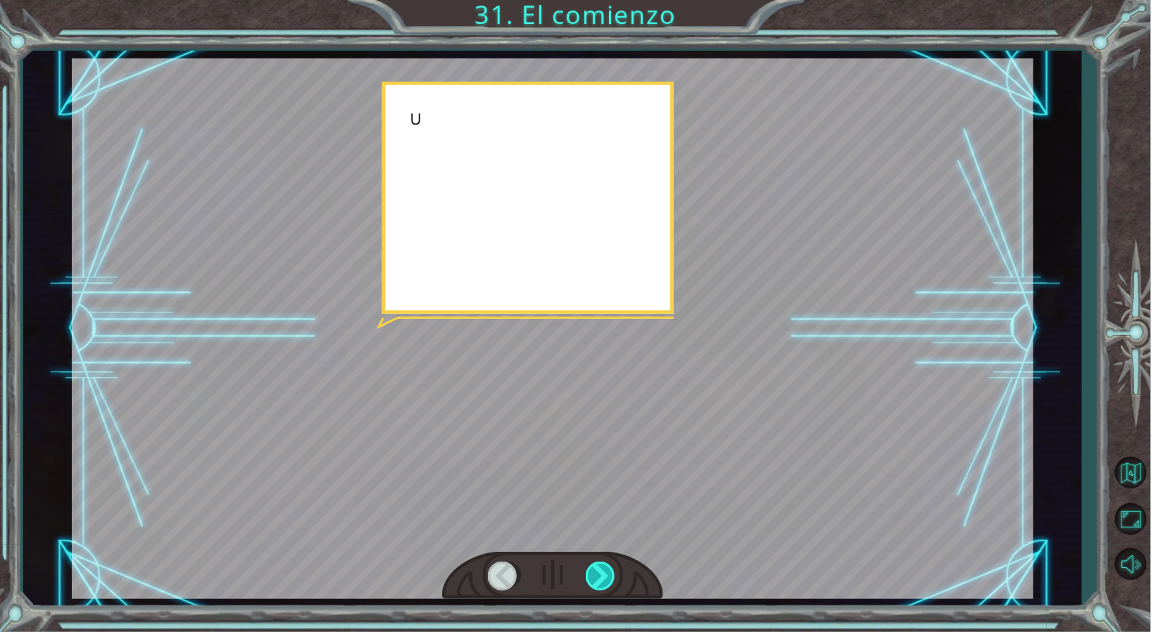
click at [603, 570] on div at bounding box center [602, 576] width 32 height 29
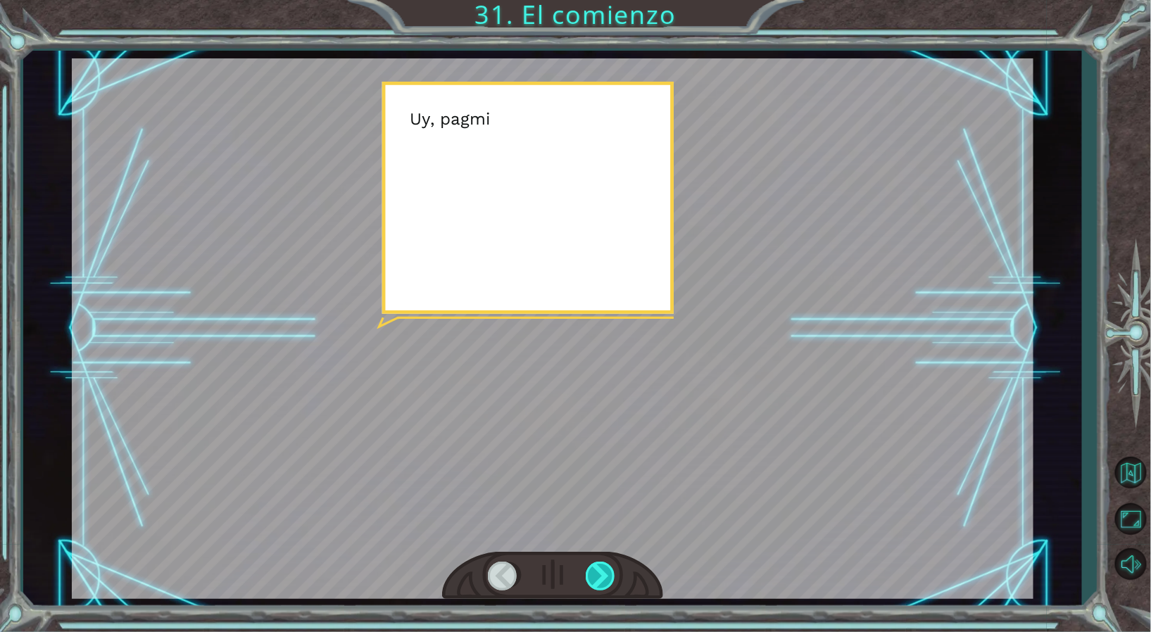
click at [603, 570] on div at bounding box center [602, 576] width 32 height 29
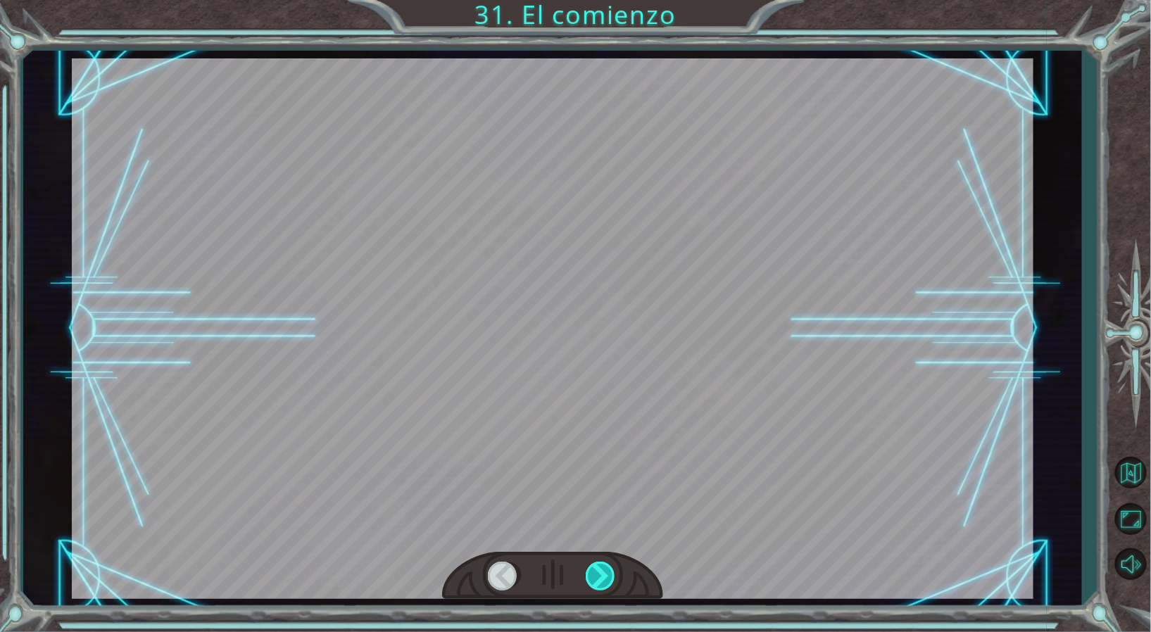
click at [603, 570] on div at bounding box center [602, 576] width 32 height 29
click at [603, 571] on div at bounding box center [602, 576] width 32 height 29
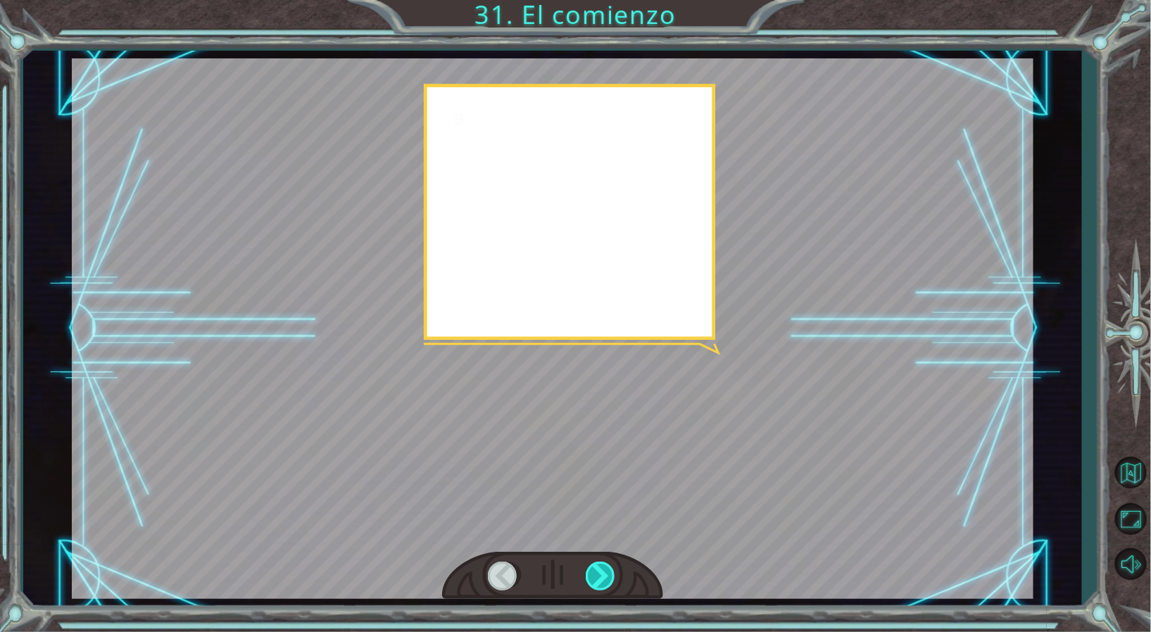
click at [603, 571] on div at bounding box center [602, 576] width 32 height 29
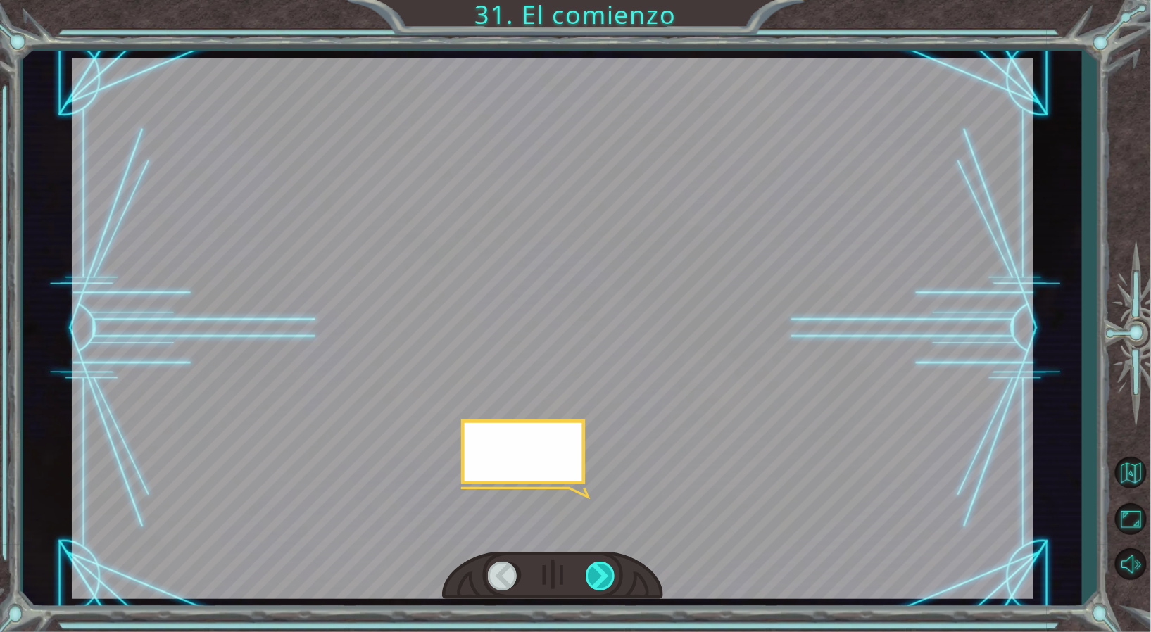
click at [603, 571] on div at bounding box center [602, 576] width 32 height 29
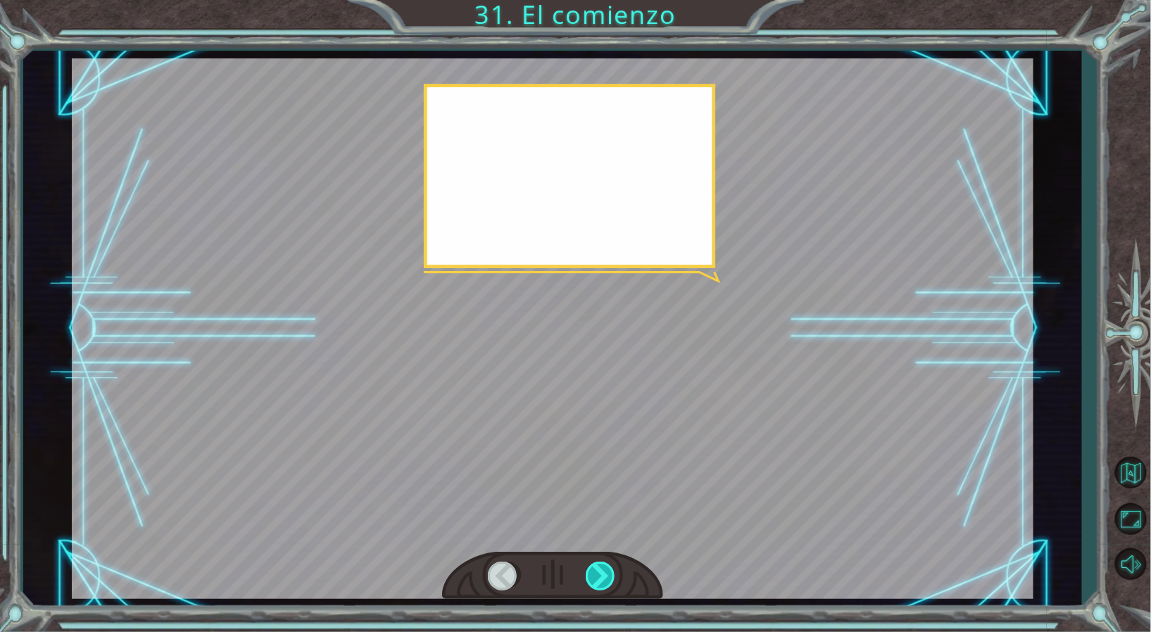
click at [603, 571] on div at bounding box center [602, 576] width 32 height 29
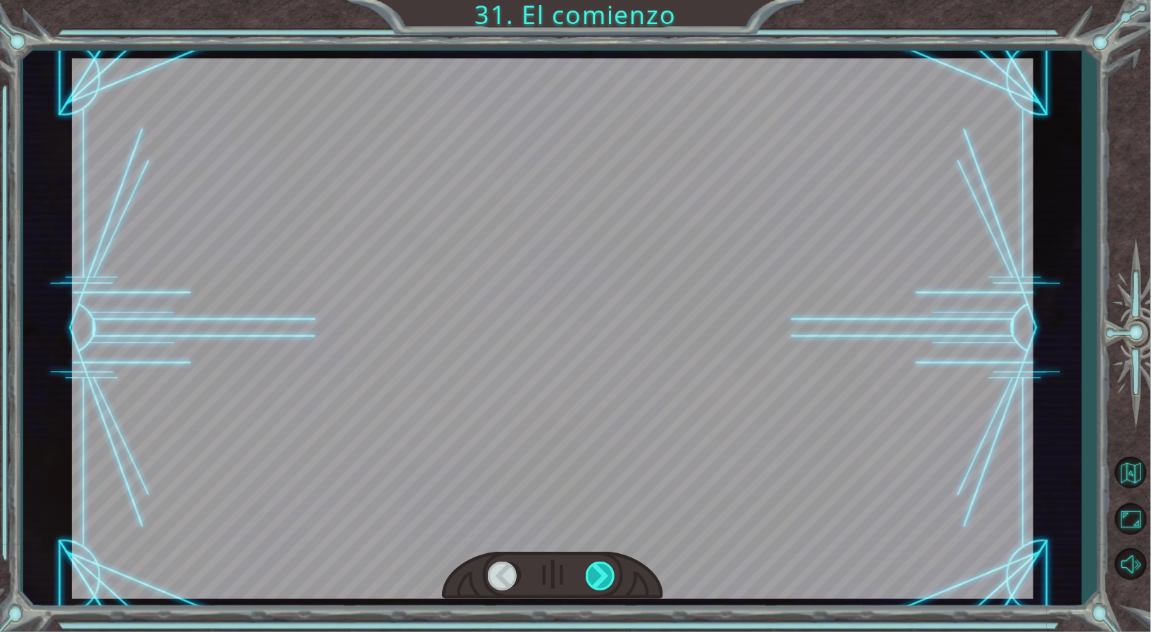
click at [603, 571] on div at bounding box center [602, 576] width 32 height 29
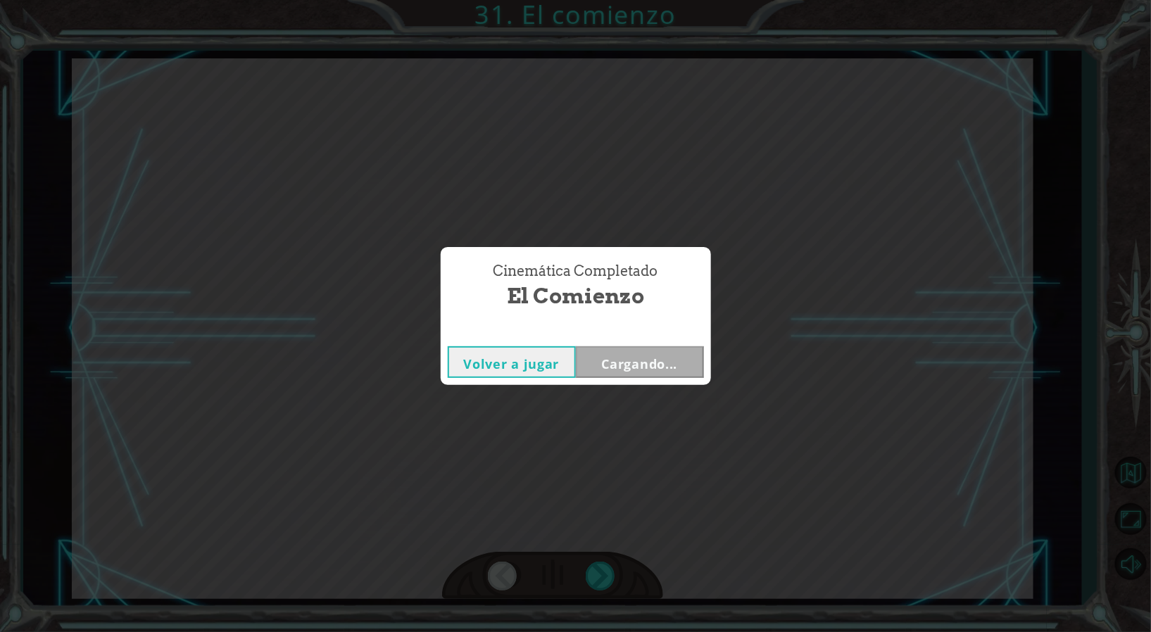
click at [603, 571] on div "Cinemática Completado El comienzo Volver a jugar Cargando..." at bounding box center [575, 316] width 1151 height 632
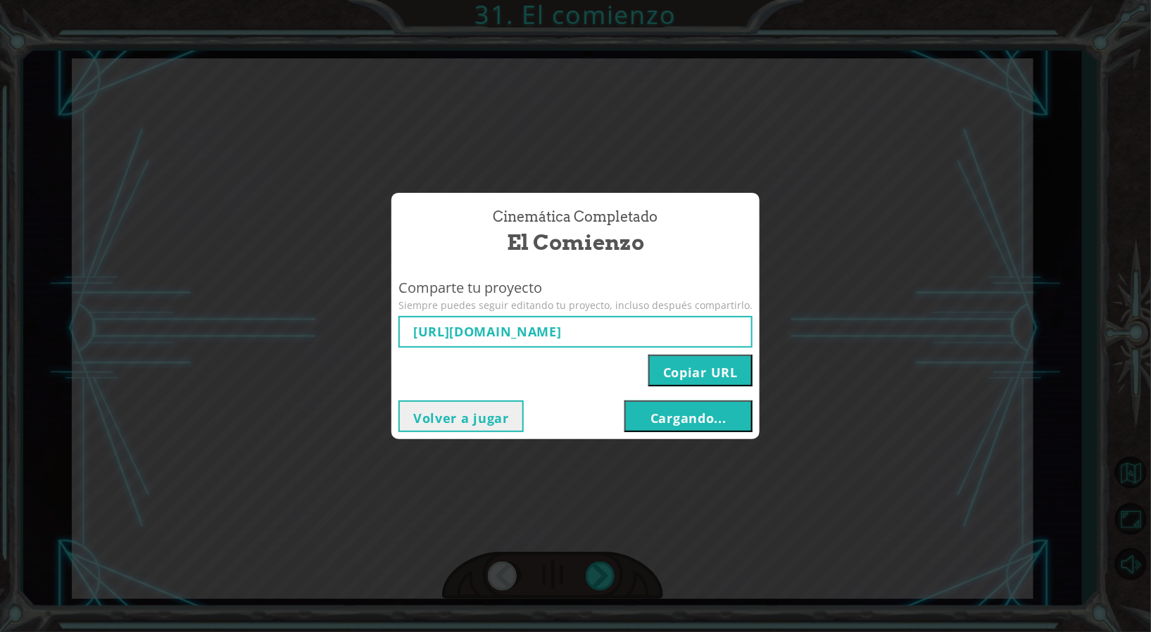
click at [603, 571] on div "Cinemática Completado El comienzo Comparte tu proyecto Siempre puedes seguir ed…" at bounding box center [575, 316] width 1151 height 632
type input "https://www.ozaria.com/play/game-dev-level/1fhcapstoneb/68cda47d0d04d4b7ec7154f…"
click at [671, 421] on font "Cargando..." at bounding box center [689, 418] width 76 height 17
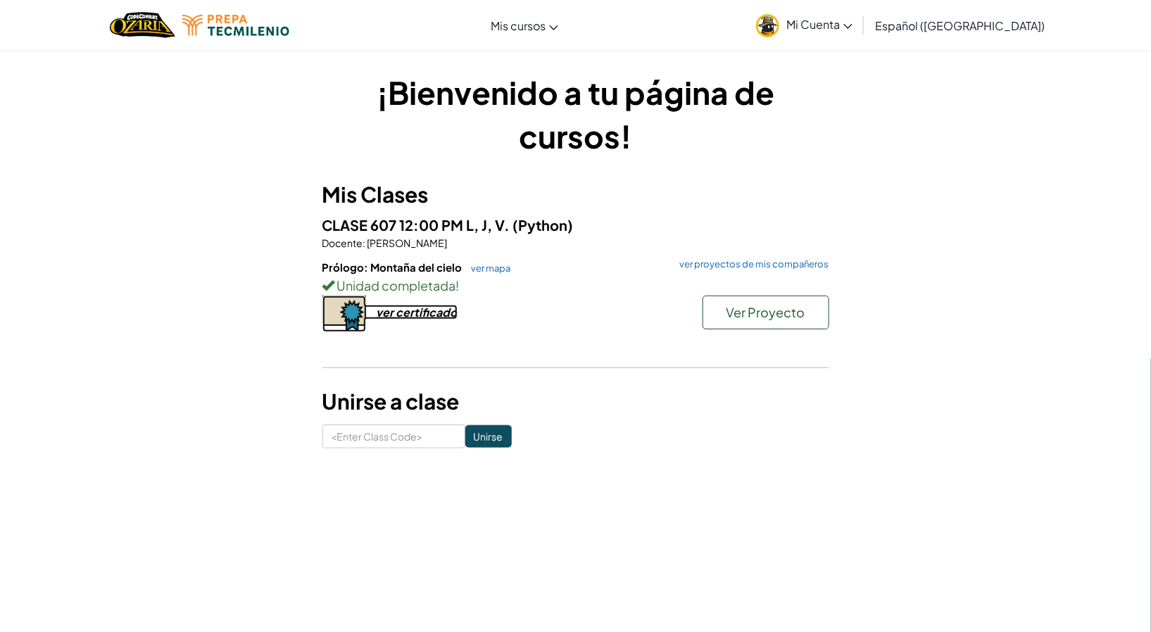
click at [433, 315] on div "ver certificado" at bounding box center [417, 312] width 81 height 15
